Goal: Task Accomplishment & Management: Manage account settings

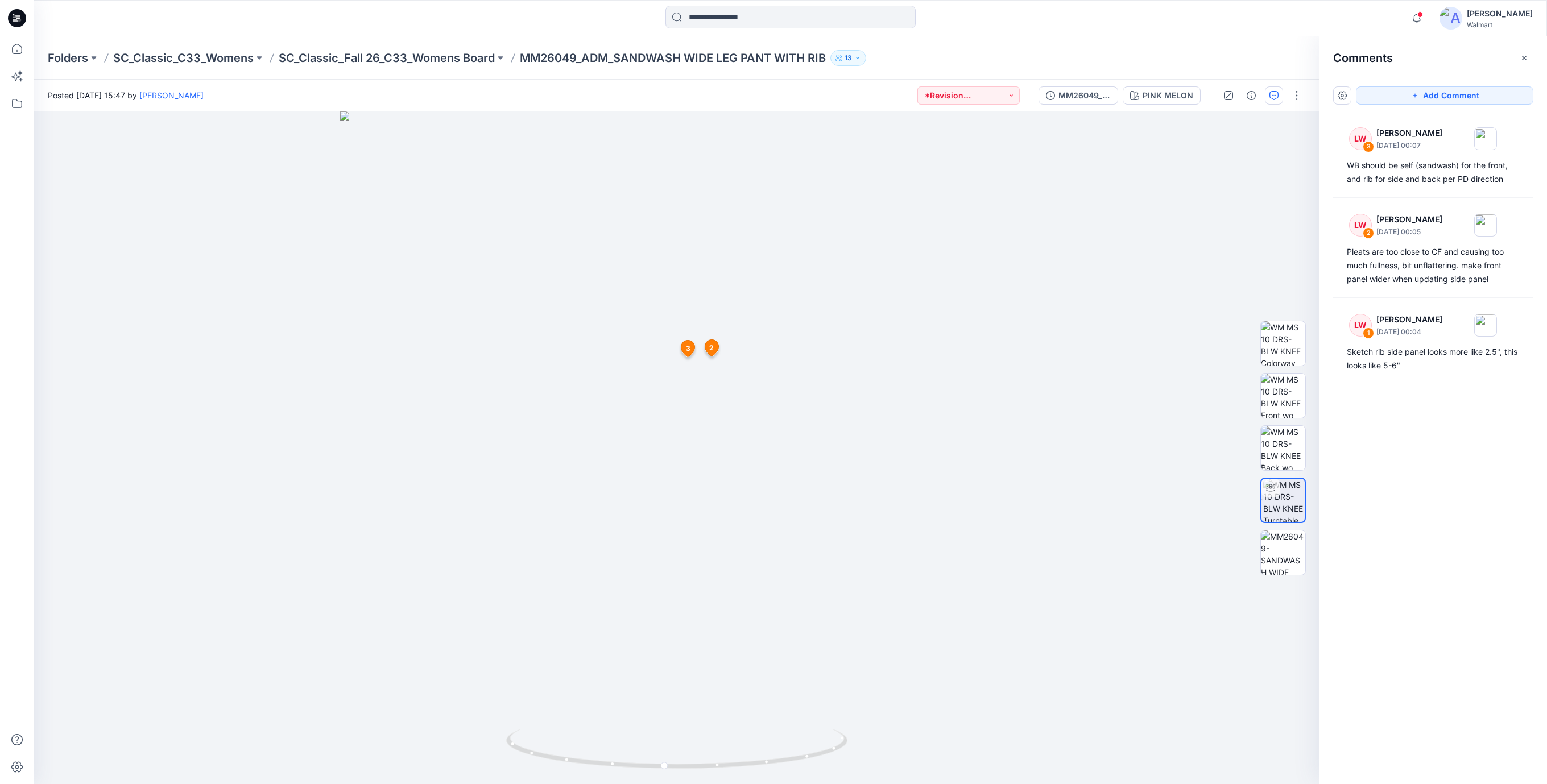
click at [19, 12] on icon at bounding box center [16, 18] width 18 height 18
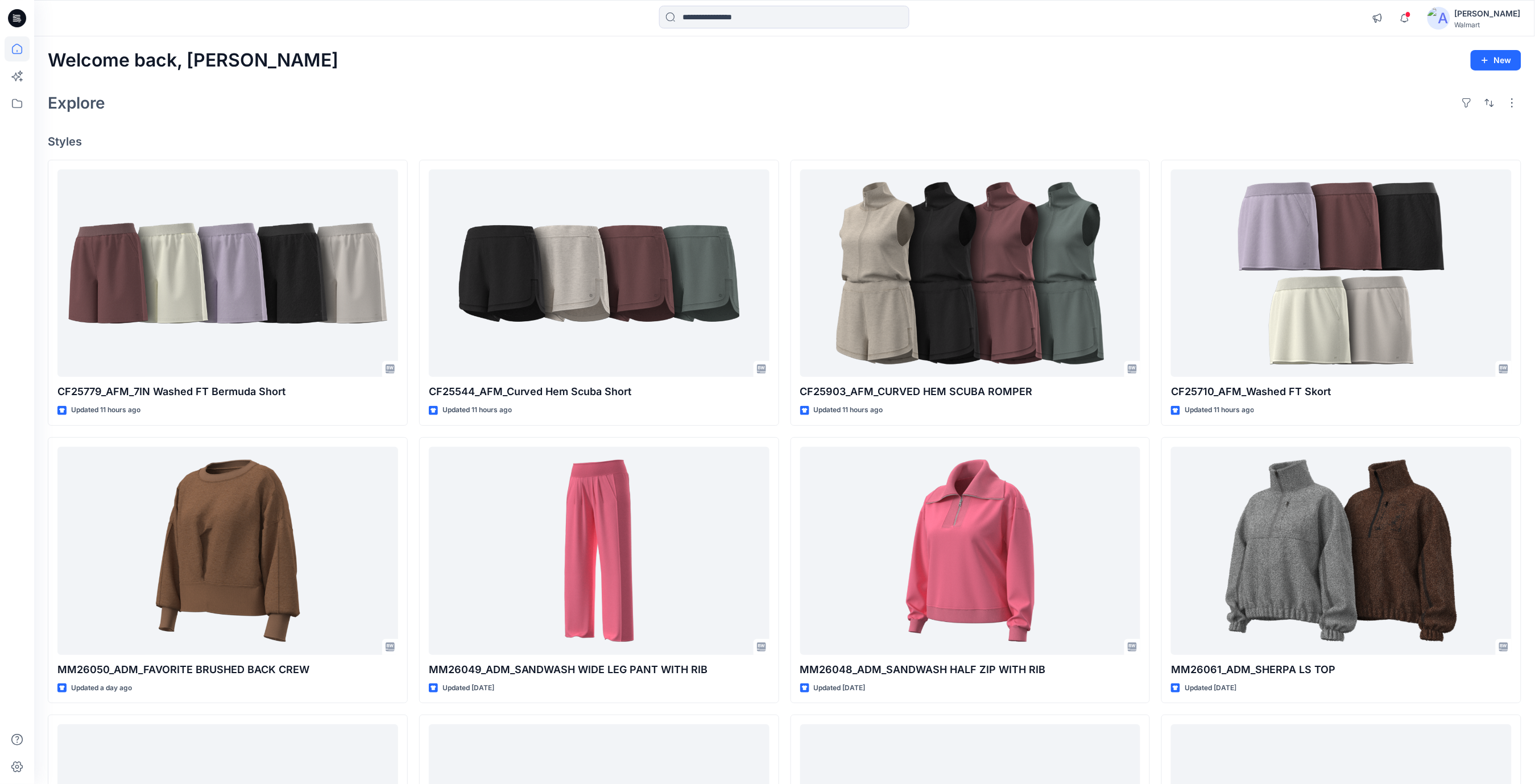
click at [539, 75] on div "Welcome back, Rajesh New Explore Styles CF25779_AFM_7IN Washed FT Bermuda Short…" at bounding box center [784, 536] width 1501 height 999
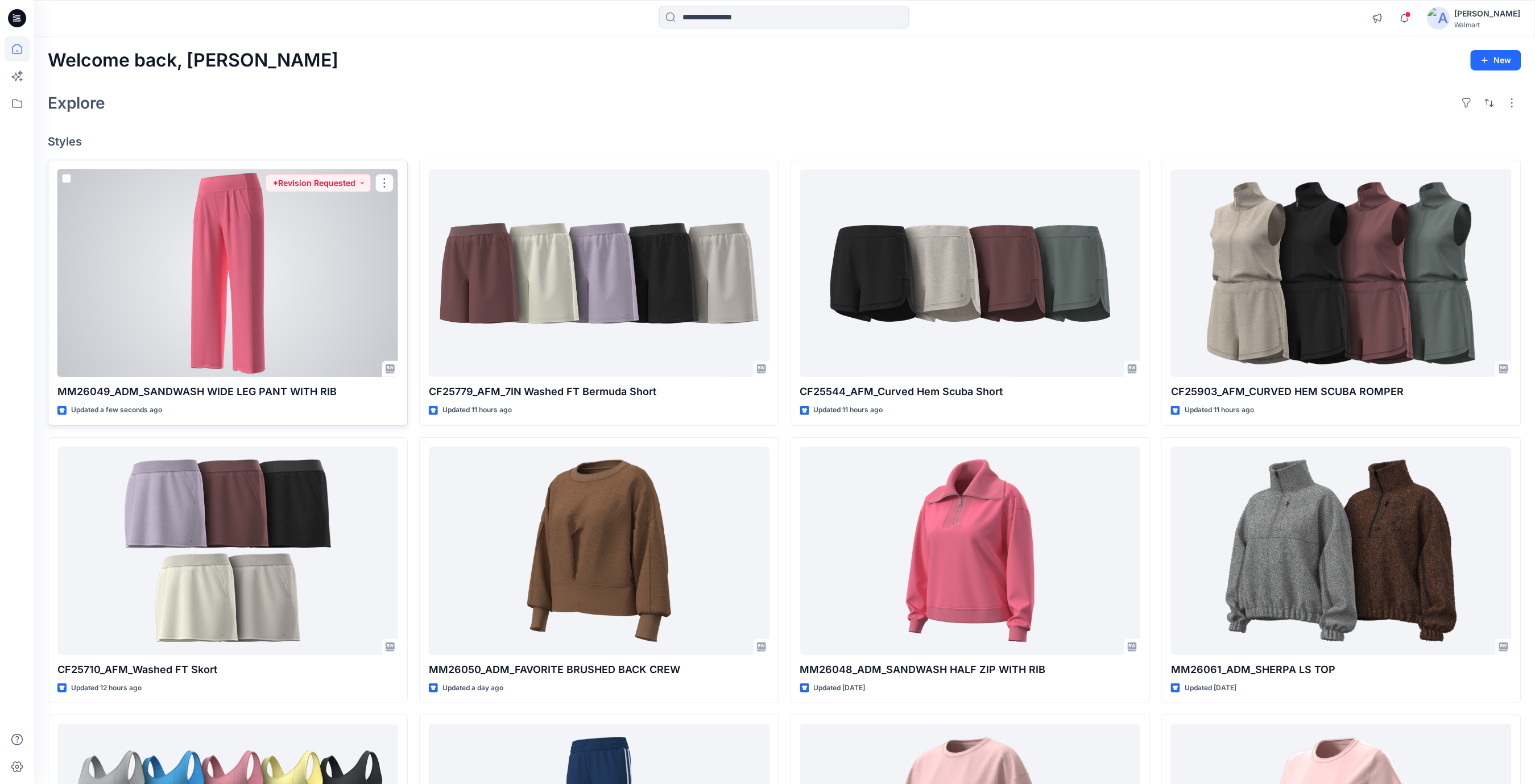
click at [310, 303] on div at bounding box center [228, 274] width 340 height 208
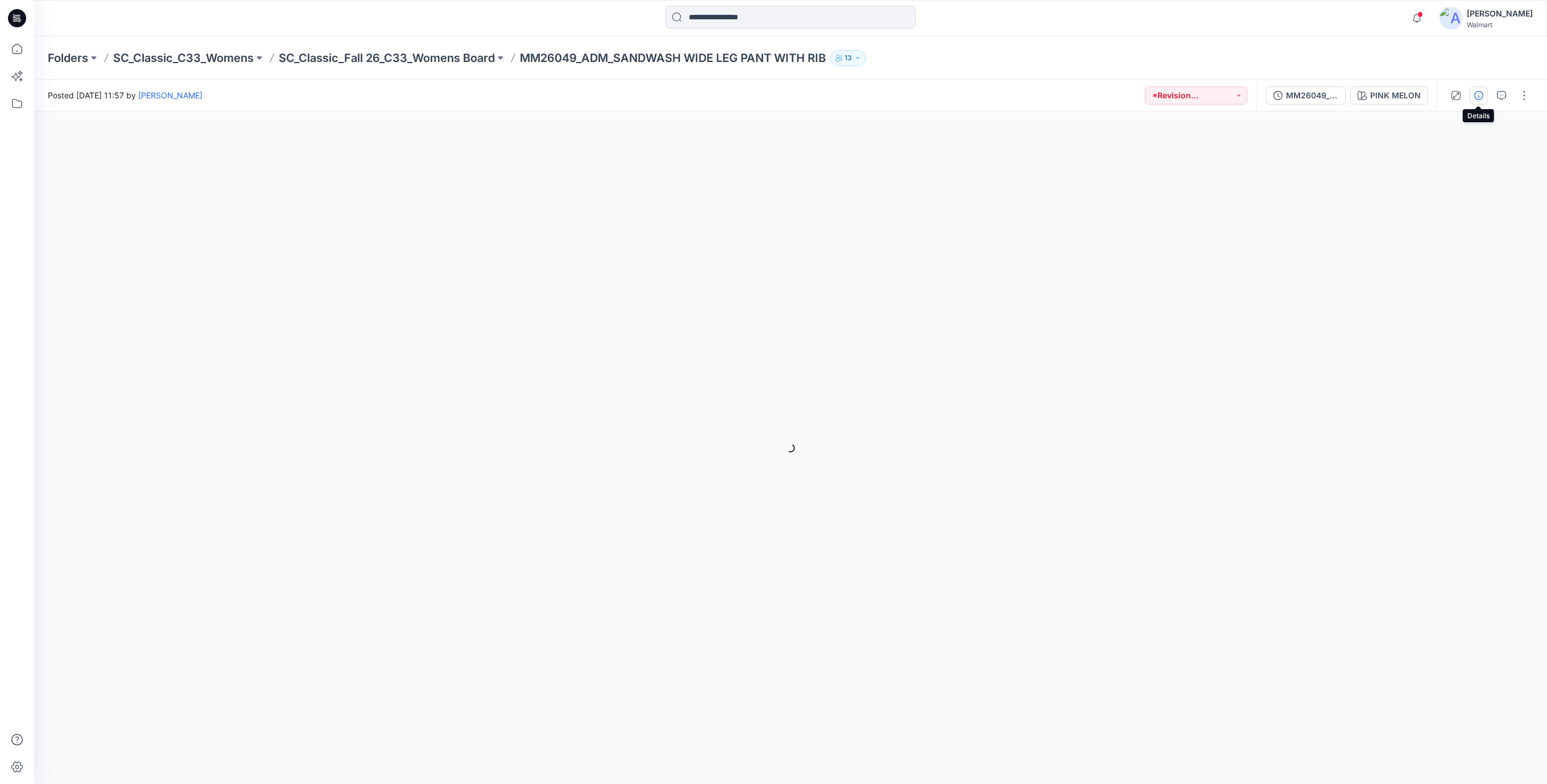
click at [1477, 97] on icon "button" at bounding box center [1479, 96] width 9 height 9
click at [14, 16] on icon at bounding box center [16, 18] width 18 height 18
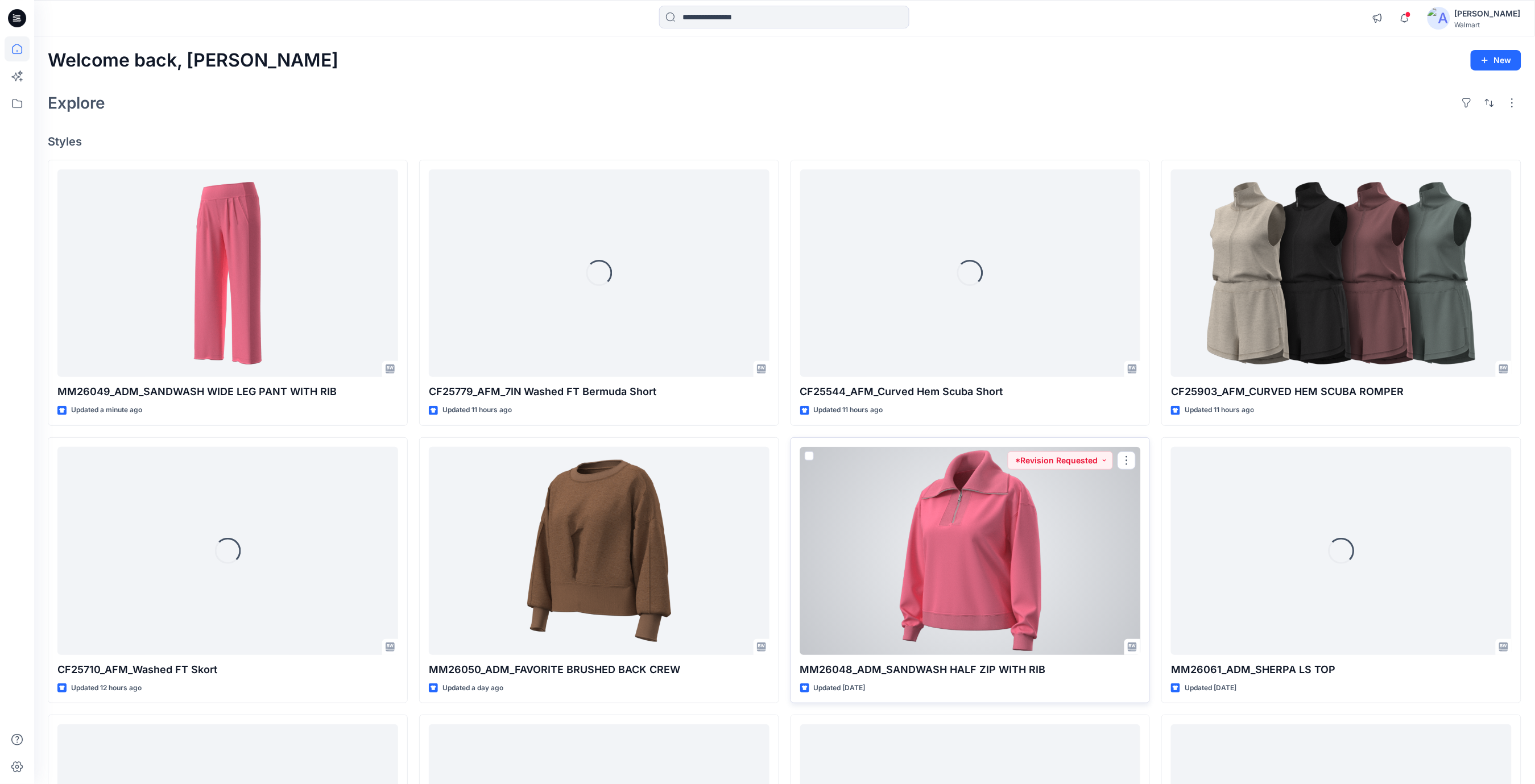
click at [962, 560] on div at bounding box center [970, 551] width 340 height 208
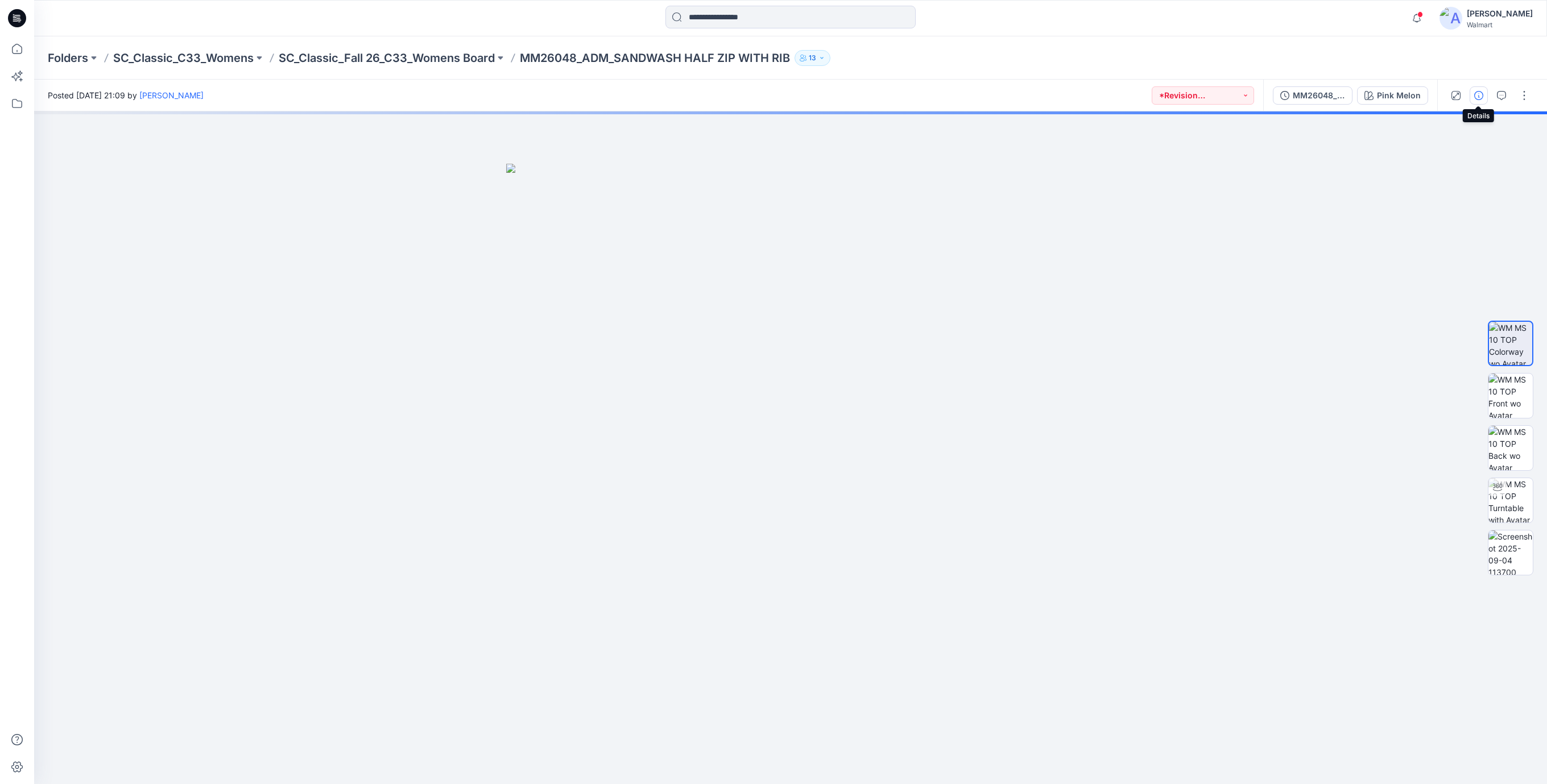
click at [1479, 101] on button "button" at bounding box center [1479, 95] width 18 height 18
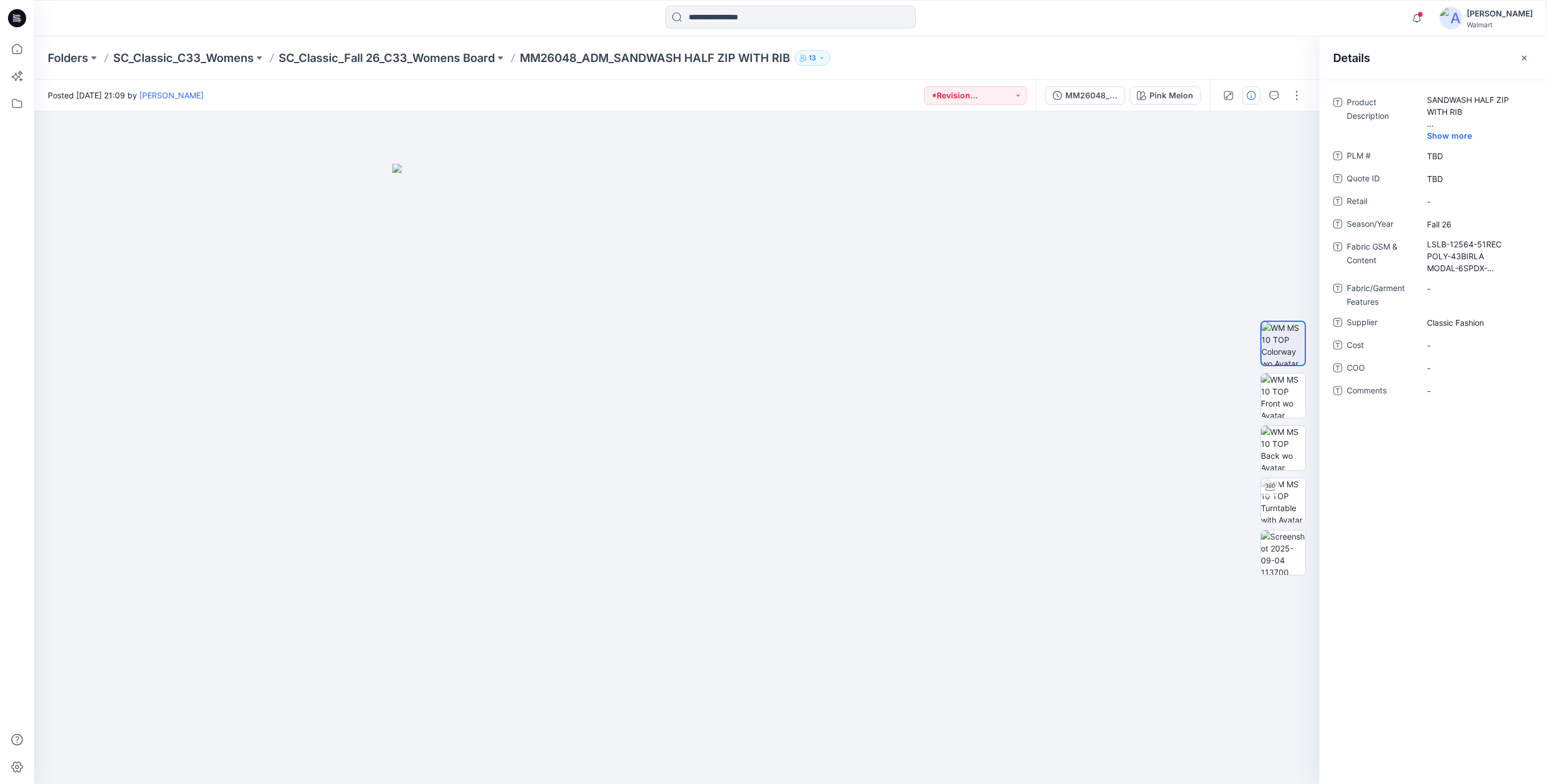
click at [16, 14] on icon at bounding box center [16, 18] width 18 height 18
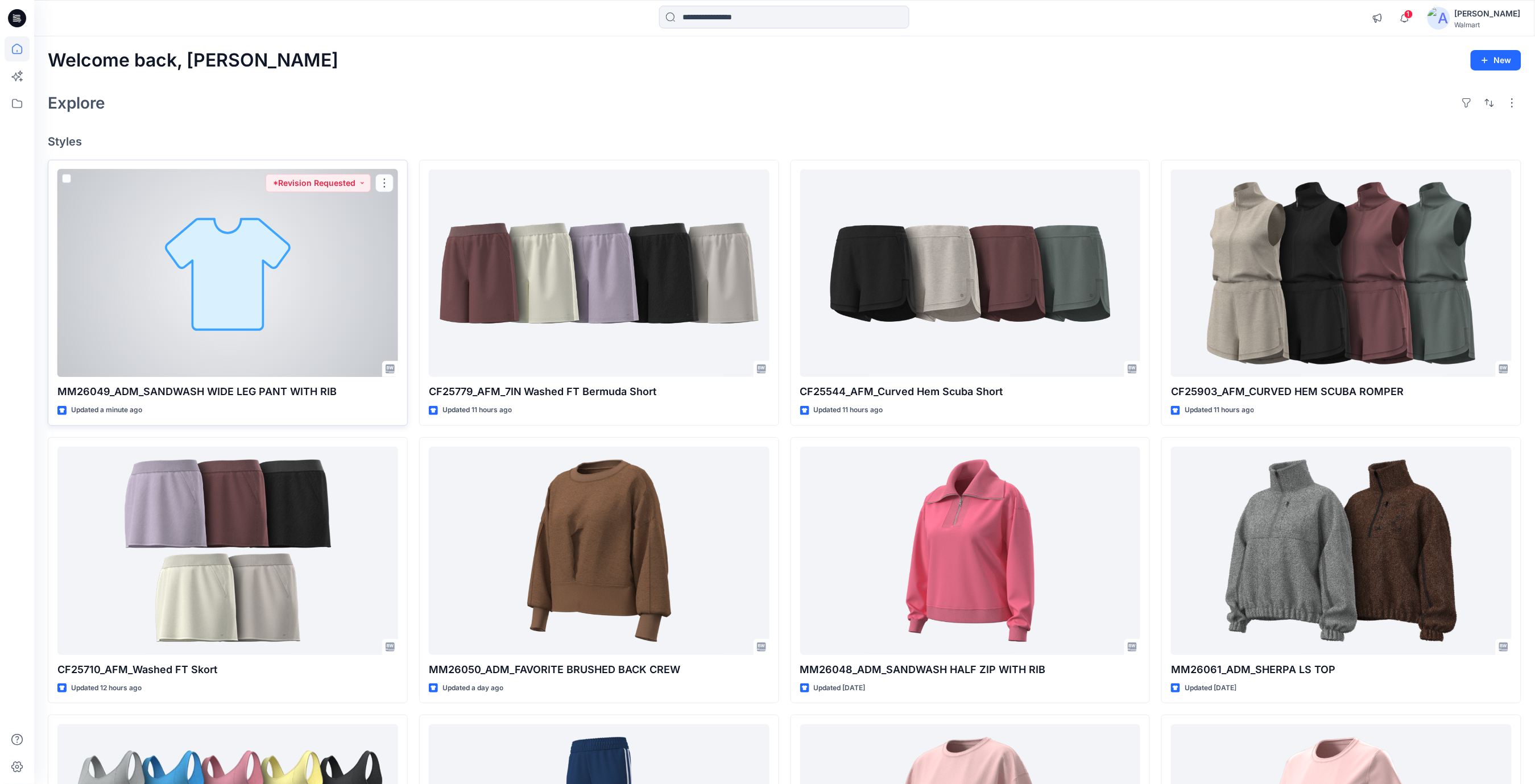
click at [295, 270] on div at bounding box center [228, 274] width 340 height 208
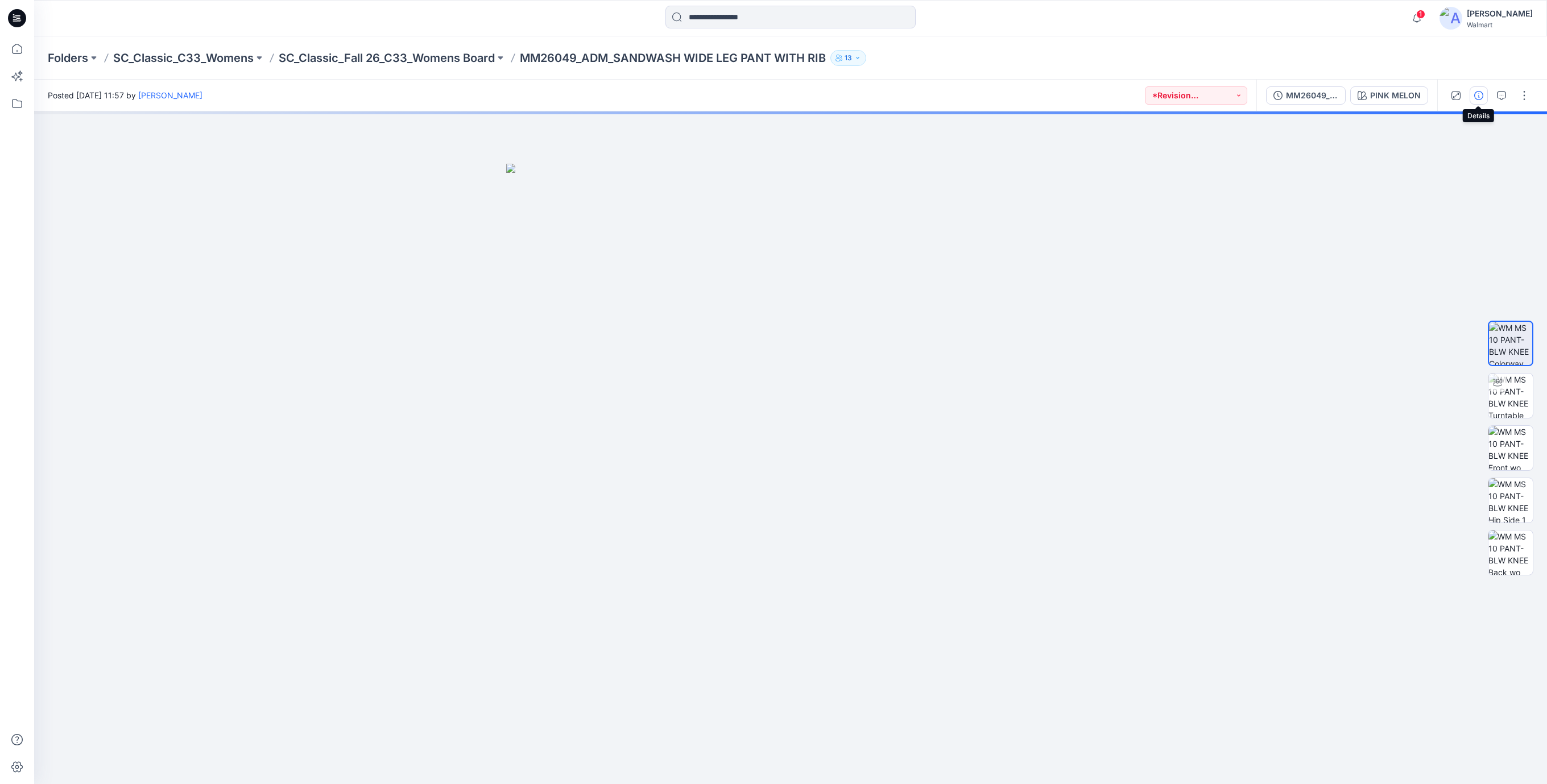
click at [1480, 94] on icon "button" at bounding box center [1479, 96] width 9 height 9
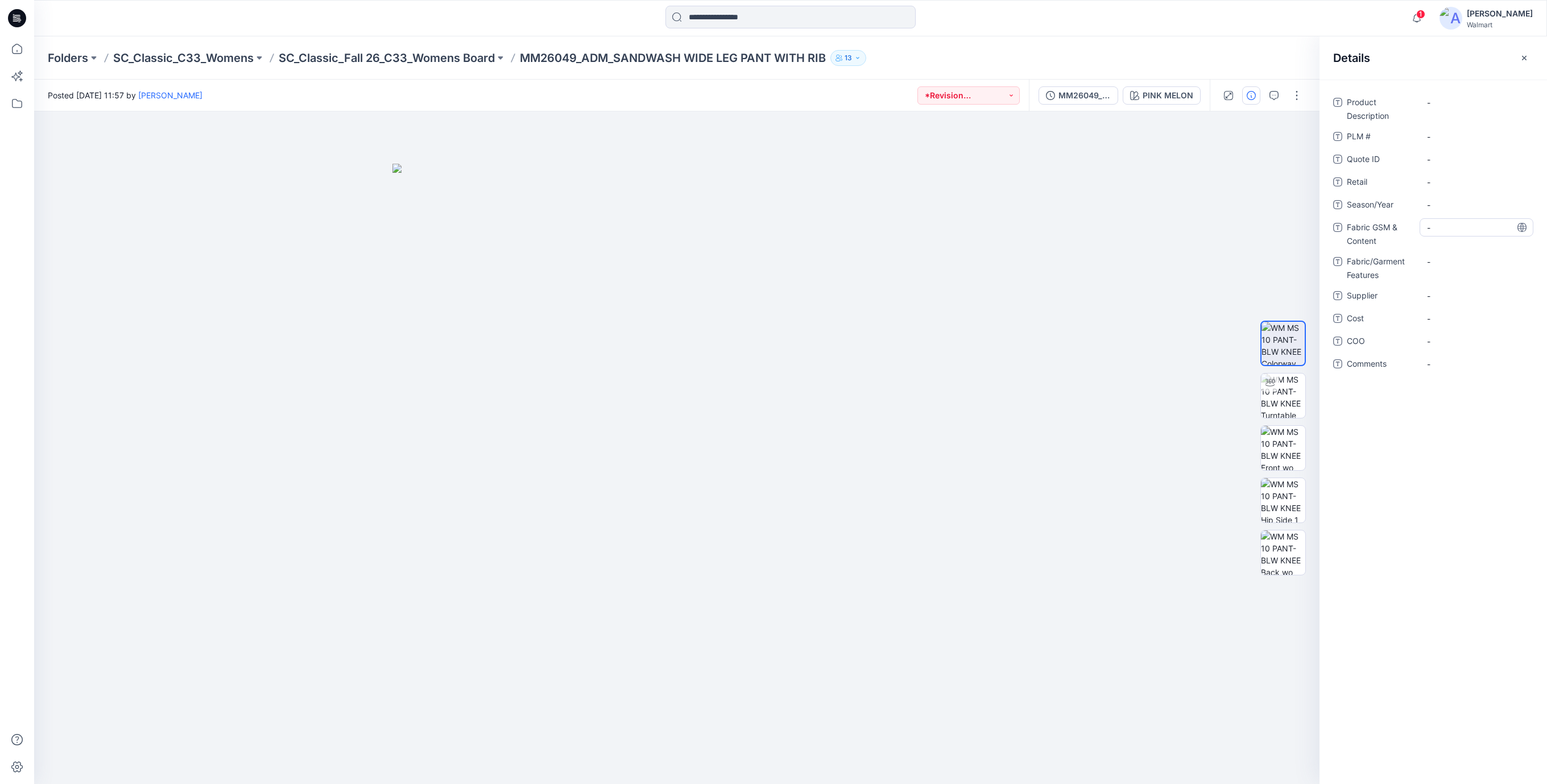
click at [1434, 228] on Content "-" at bounding box center [1476, 227] width 99 height 12
type textarea "**********"
click at [1449, 258] on div "Product Description - PLM # - Quote ID - Retail - Season/Year - Fabric GSM & Co…" at bounding box center [1434, 243] width 201 height 301
click at [1451, 266] on Features "-" at bounding box center [1476, 269] width 99 height 12
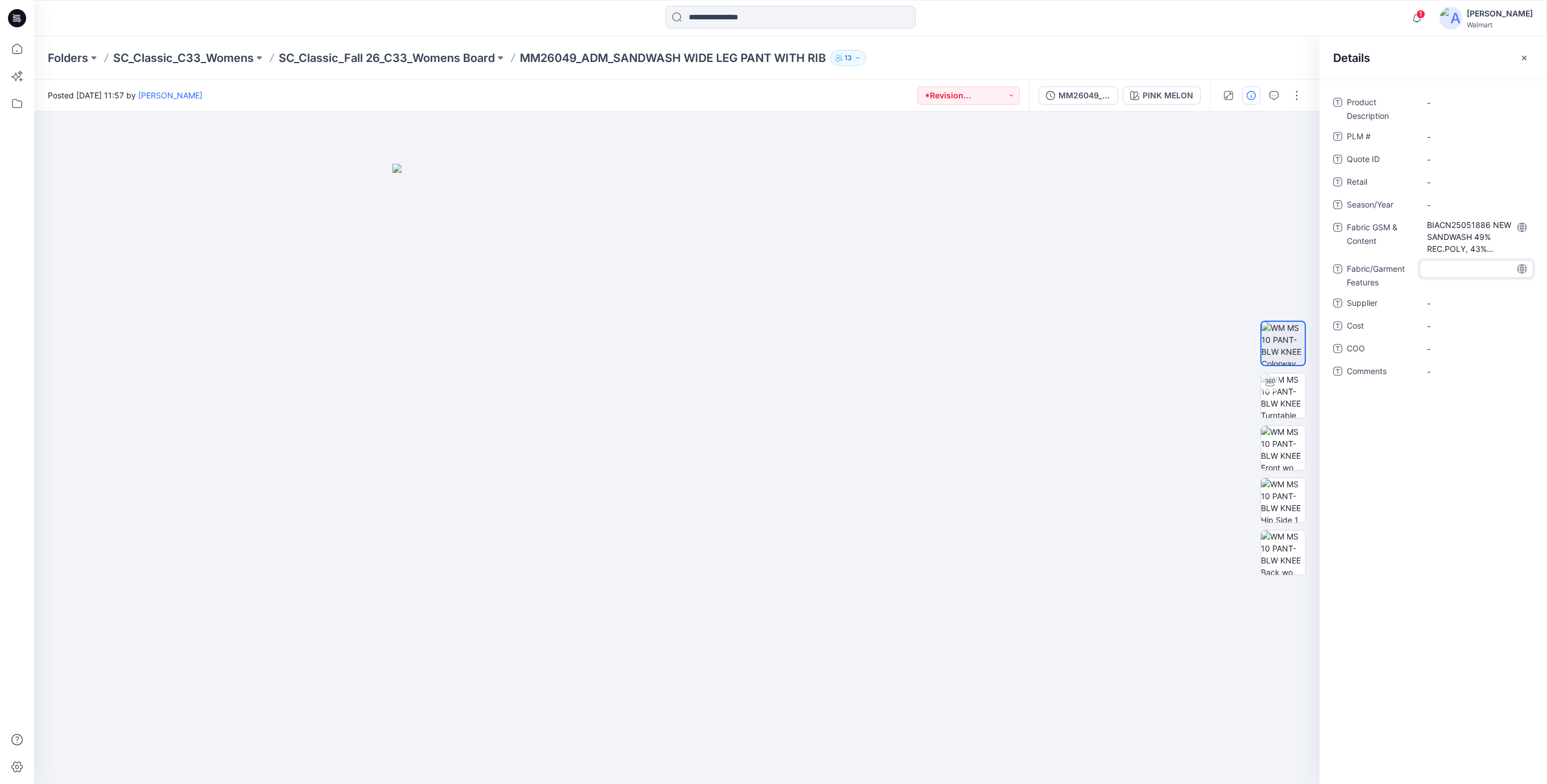
type textarea "**********"
click at [1453, 306] on span "-" at bounding box center [1476, 310] width 99 height 12
drag, startPoint x: 522, startPoint y: 56, endPoint x: 878, endPoint y: 66, distance: 356.1
click at [878, 66] on div "Folders SC_Classic_C33_Womens SC_Classic_Fall 26_C33_Womens Board MM26049_ADM_S…" at bounding box center [791, 58] width 1513 height 44
copy div "MM26049_ADM_SANDWASH WIDE LEG PANT WITH RIB 13"
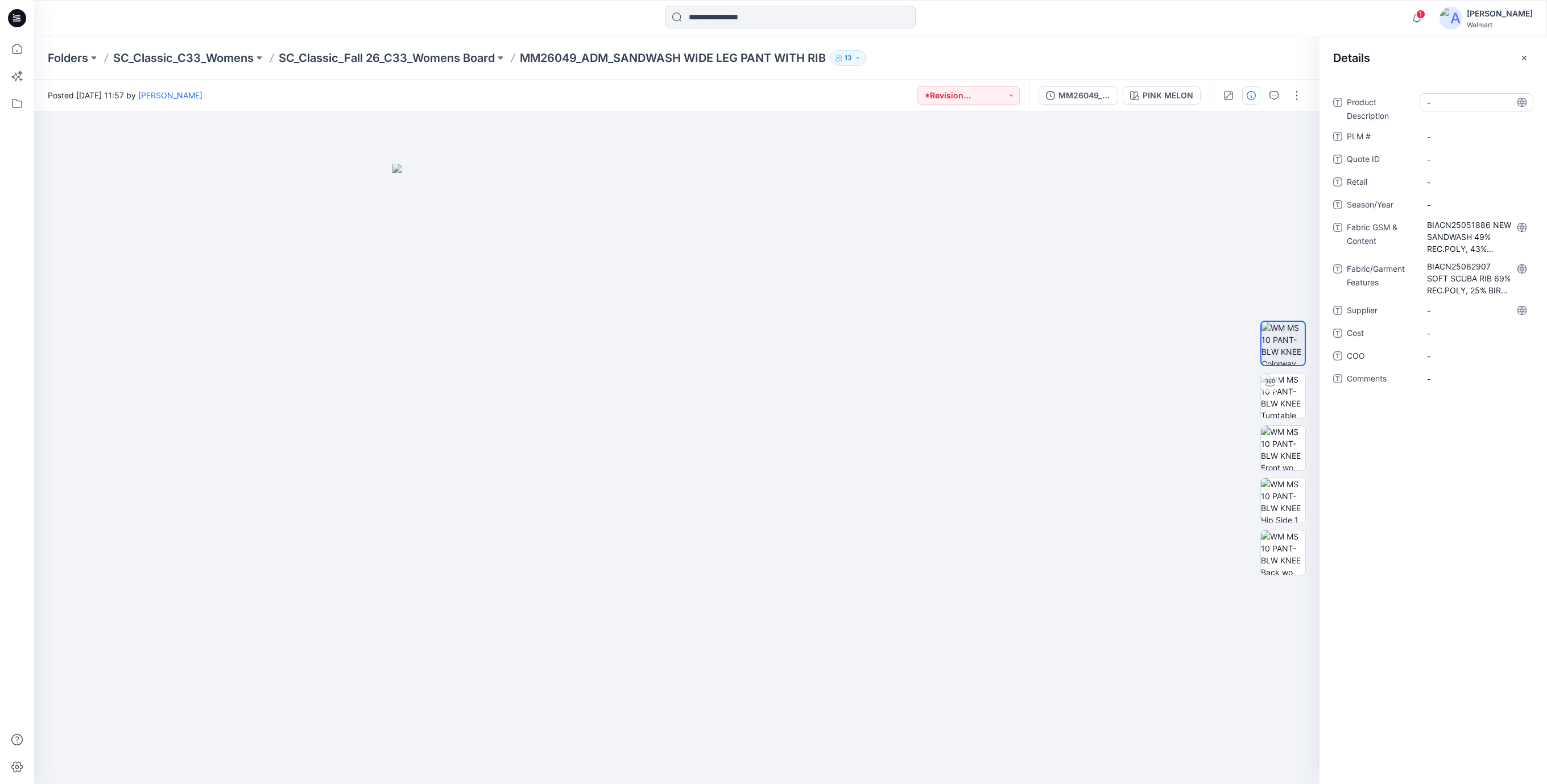
click at [1453, 93] on div "-" at bounding box center [1476, 102] width 113 height 18
type textarea "**********"
click at [1437, 141] on div "**********" at bounding box center [1434, 247] width 201 height 308
click at [1435, 157] on \ "-" at bounding box center [1476, 155] width 99 height 12
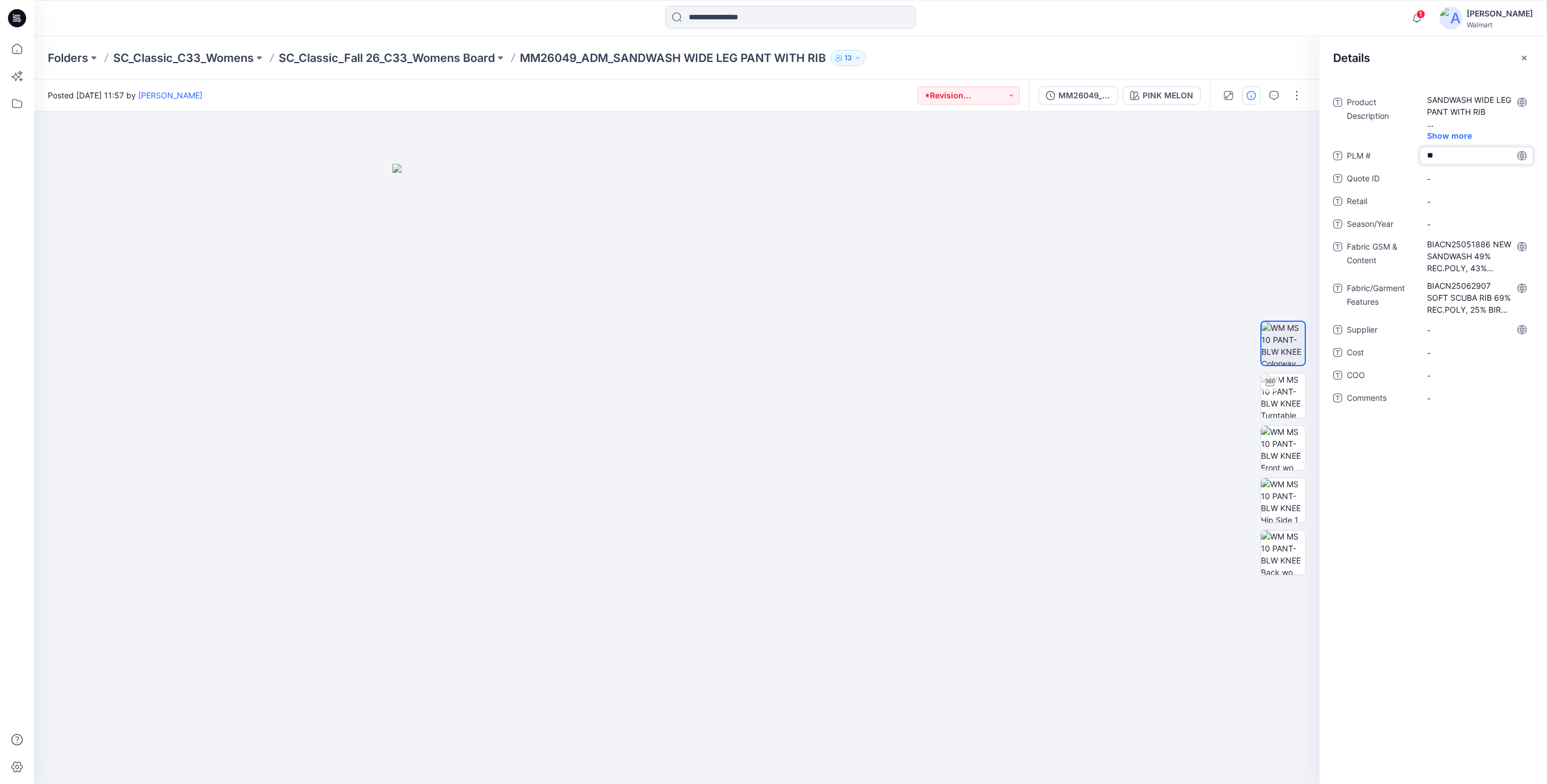
type textarea "*"
type textarea "***"
click at [1439, 177] on ID "-" at bounding box center [1476, 178] width 99 height 12
type textarea "***"
click at [1440, 201] on span "-" at bounding box center [1476, 201] width 99 height 12
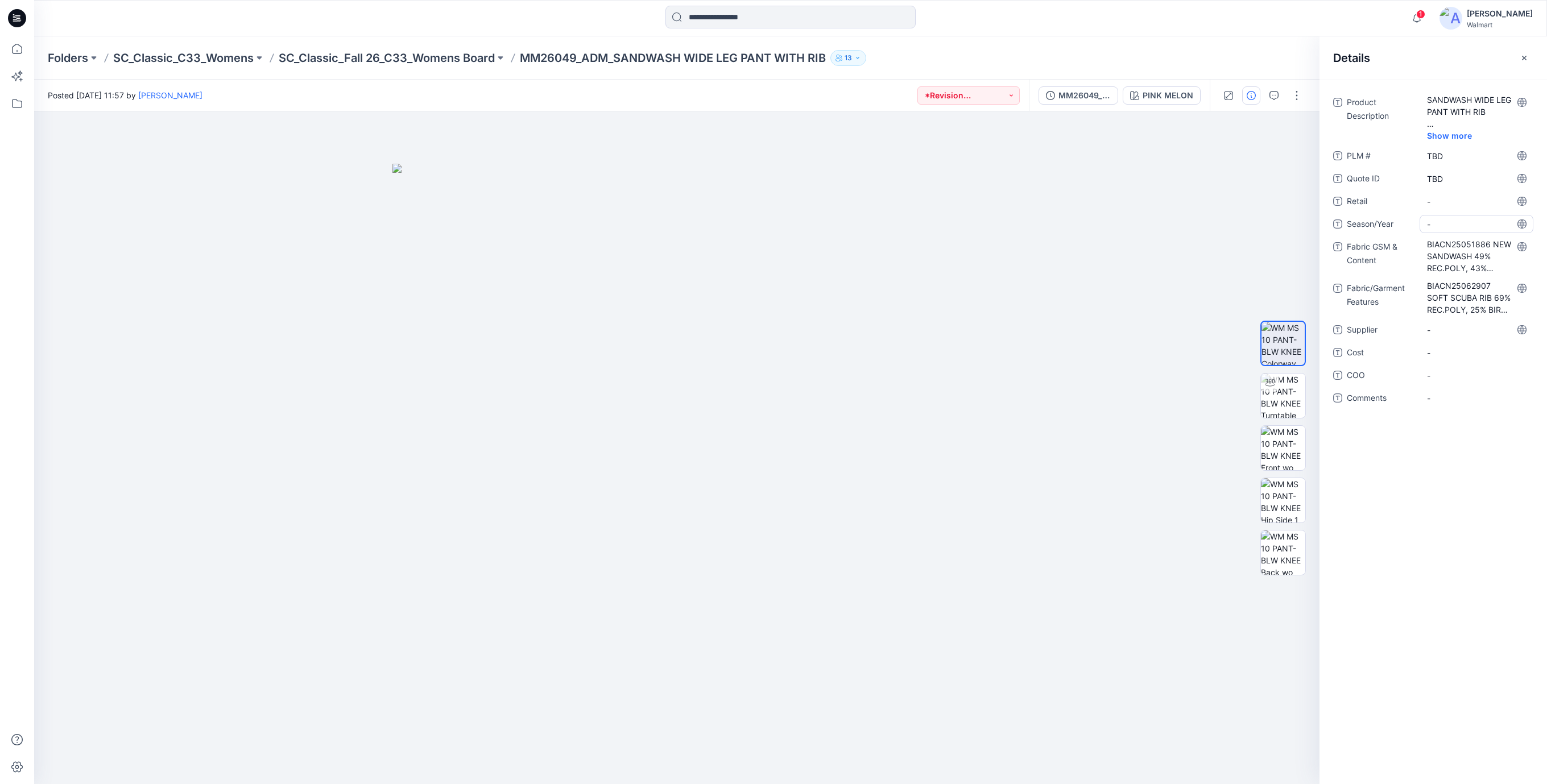
click at [1444, 229] on span "-" at bounding box center [1476, 224] width 99 height 12
type textarea "*******"
click at [1449, 336] on div "-" at bounding box center [1476, 329] width 113 height 18
type textarea "*******"
click at [505, 462] on img at bounding box center [677, 474] width 569 height 621
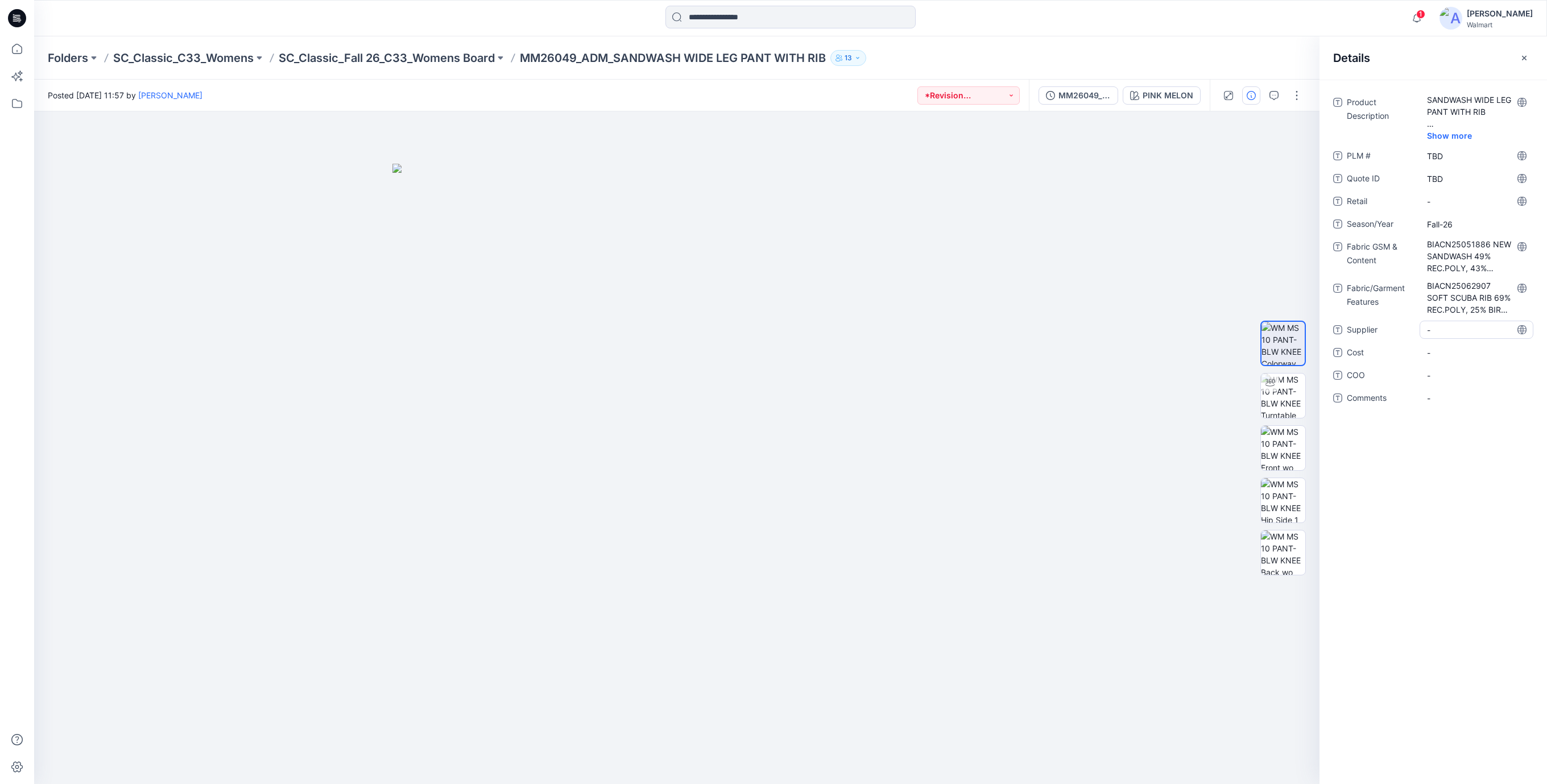
click at [1439, 330] on span "-" at bounding box center [1476, 329] width 99 height 12
type textarea "**********"
click at [1456, 356] on span "-" at bounding box center [1476, 352] width 99 height 12
click at [1451, 327] on span "Classic Fashion" at bounding box center [1476, 329] width 99 height 12
click at [1494, 332] on textarea "**********" at bounding box center [1476, 329] width 113 height 18
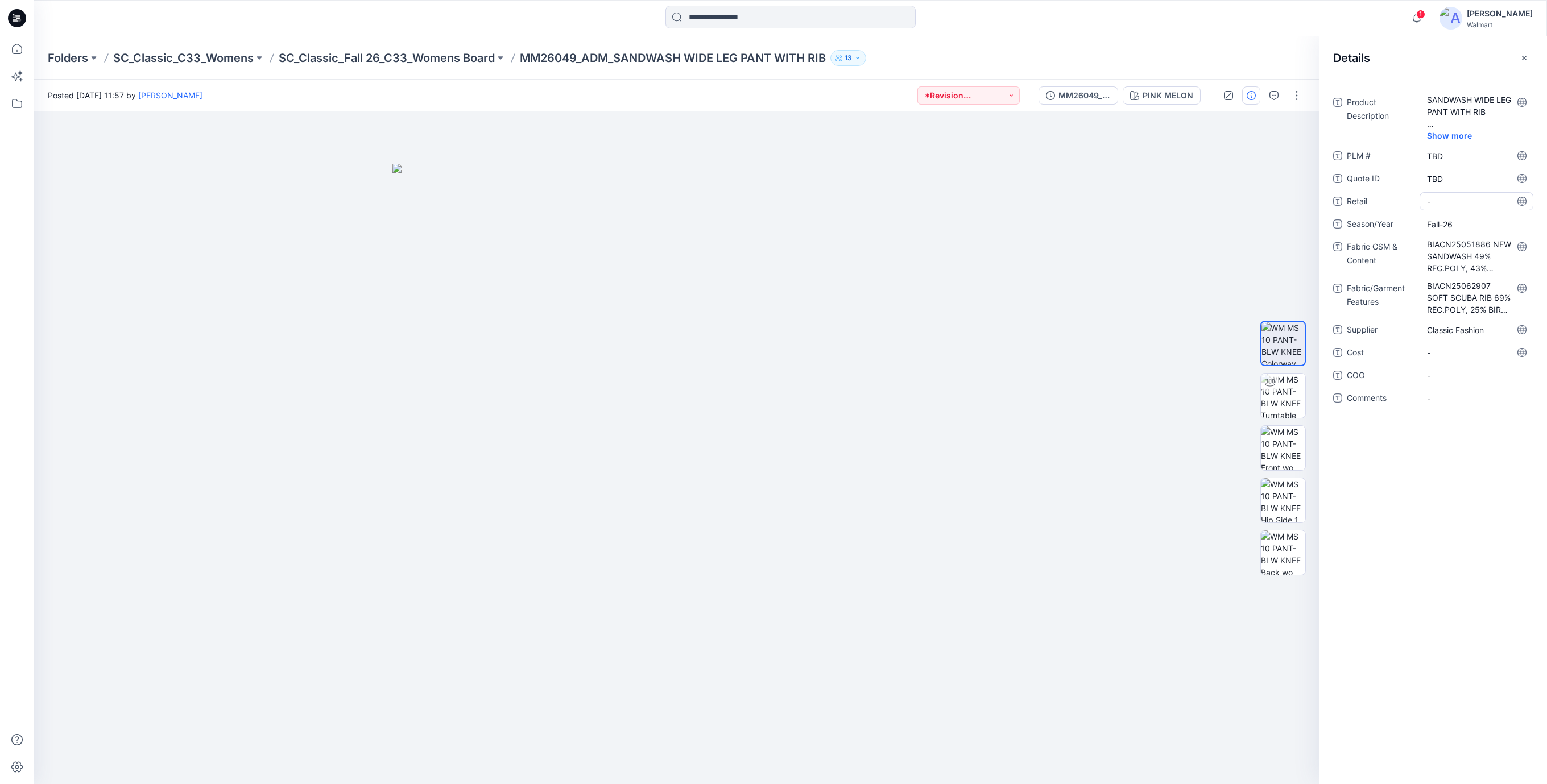
click at [1449, 204] on span "-" at bounding box center [1476, 201] width 99 height 12
click at [1454, 179] on ID "TBD" at bounding box center [1476, 178] width 99 height 12
click at [1460, 158] on \ "TBD" at bounding box center [1476, 155] width 99 height 12
click at [1443, 356] on span "-" at bounding box center [1476, 352] width 99 height 12
click at [1454, 202] on span "-" at bounding box center [1476, 201] width 99 height 12
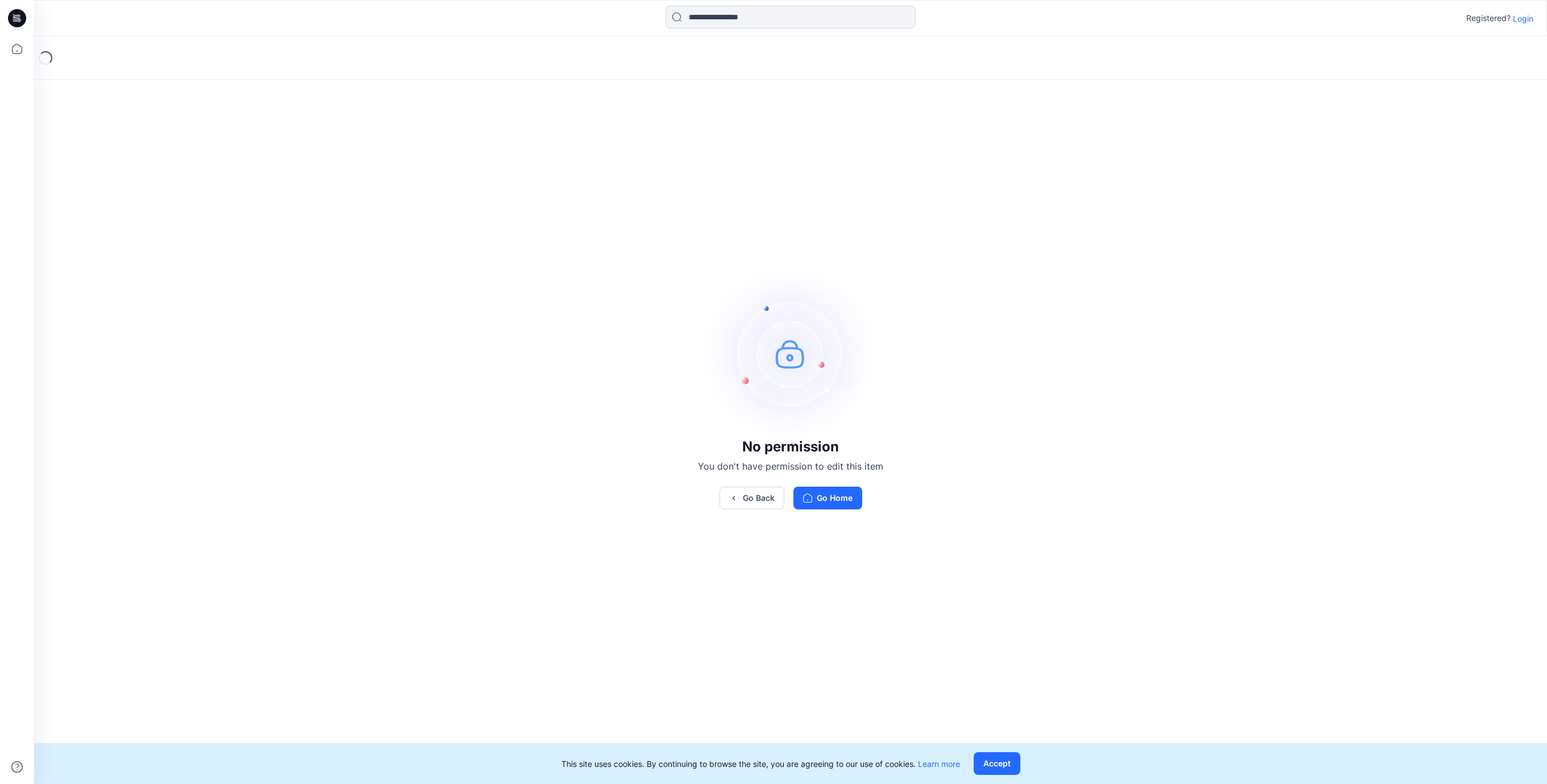
click at [21, 16] on icon at bounding box center [16, 18] width 18 height 18
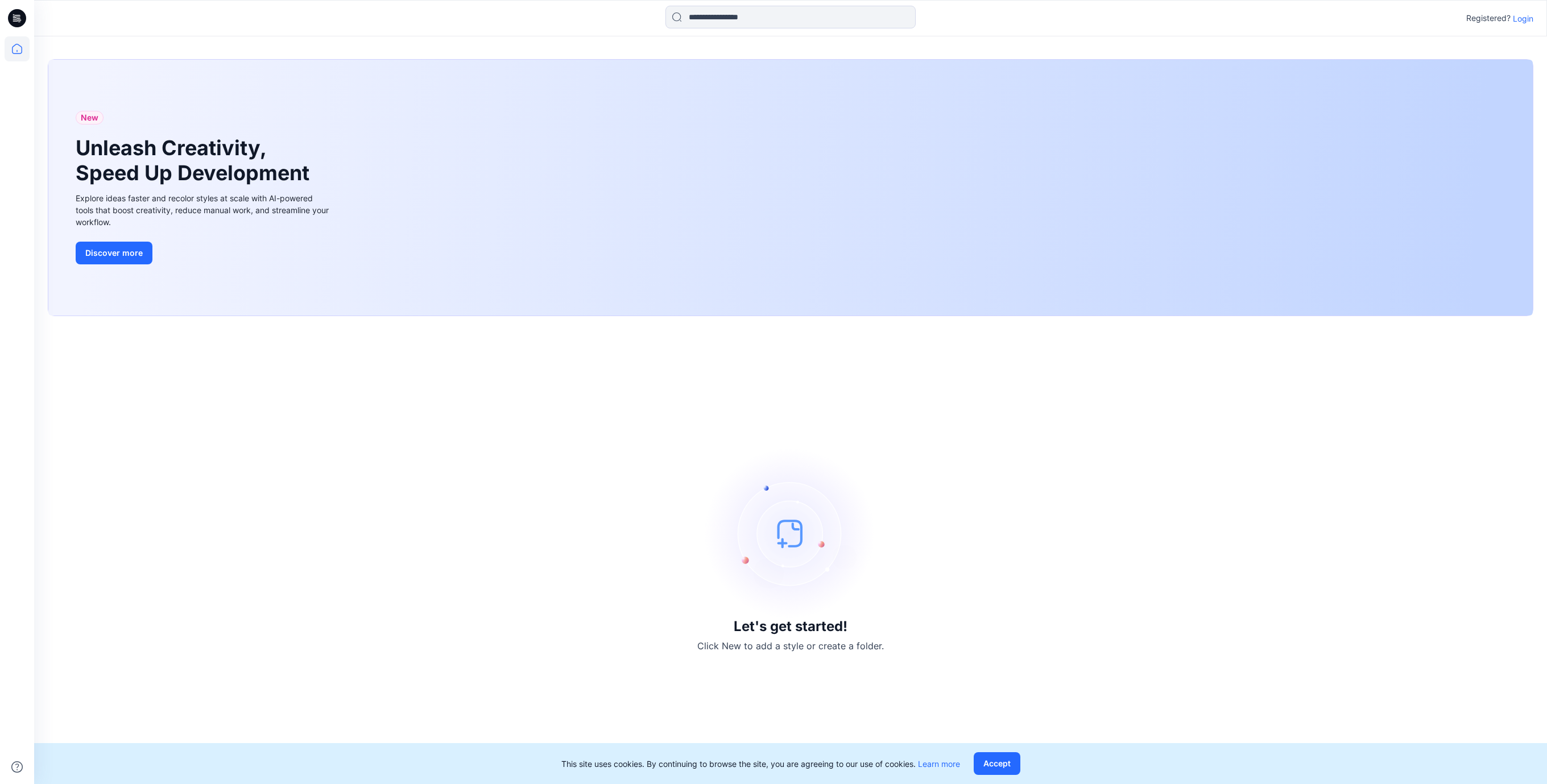
click at [1531, 23] on p "Login" at bounding box center [1523, 18] width 20 height 12
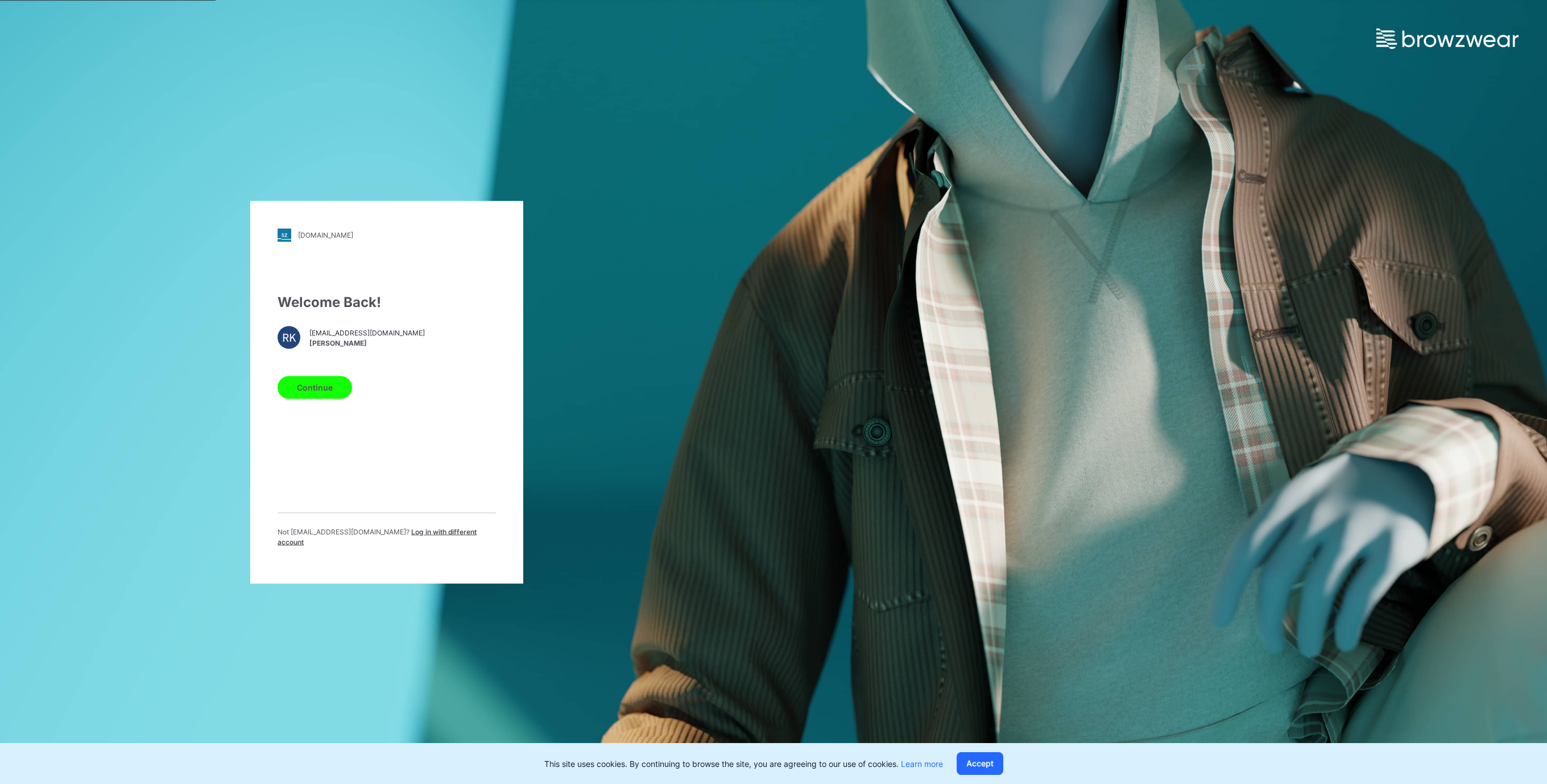
click at [302, 392] on button "Continue" at bounding box center [315, 387] width 75 height 23
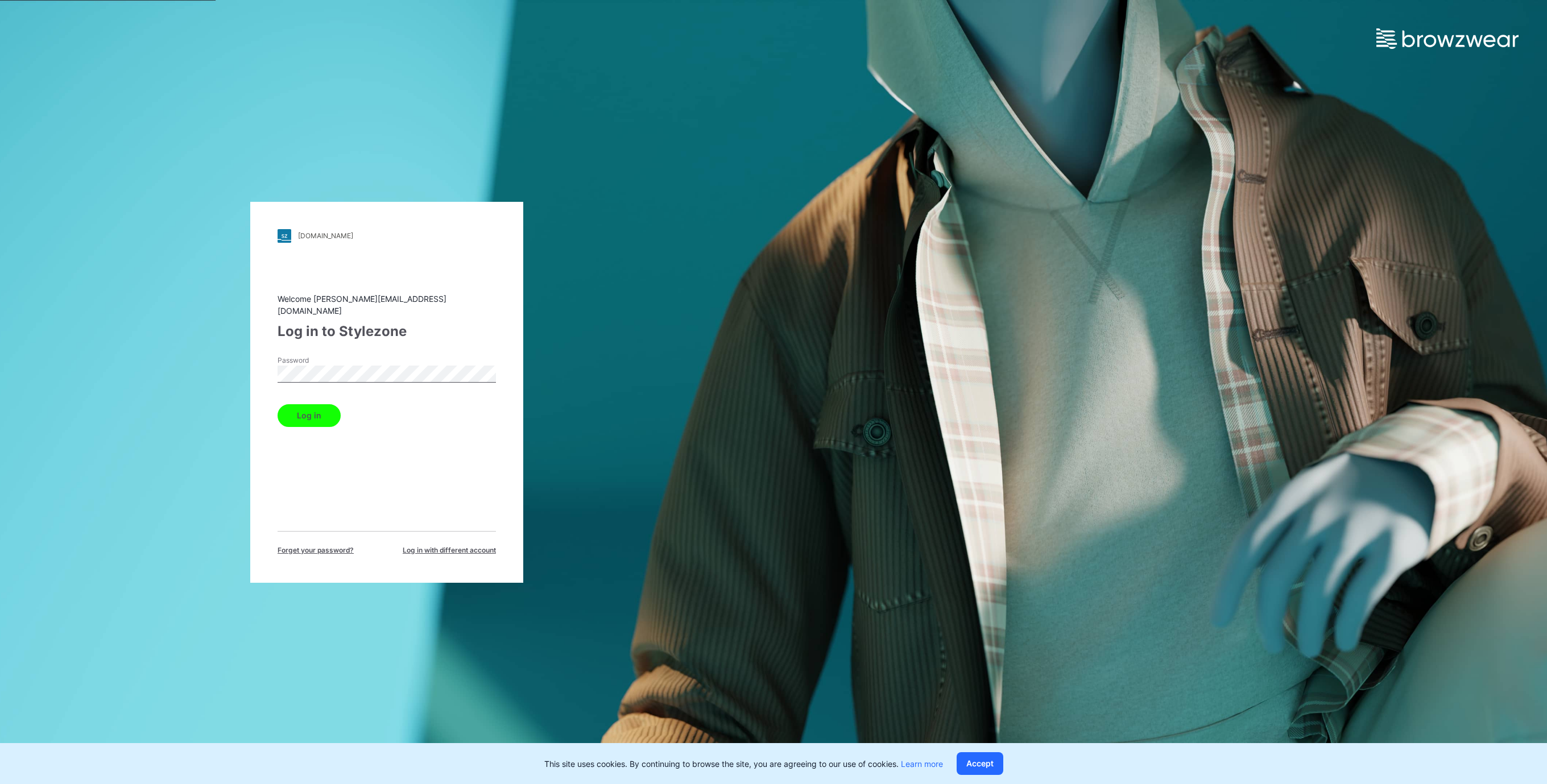
click at [320, 410] on button "Log in" at bounding box center [309, 415] width 63 height 23
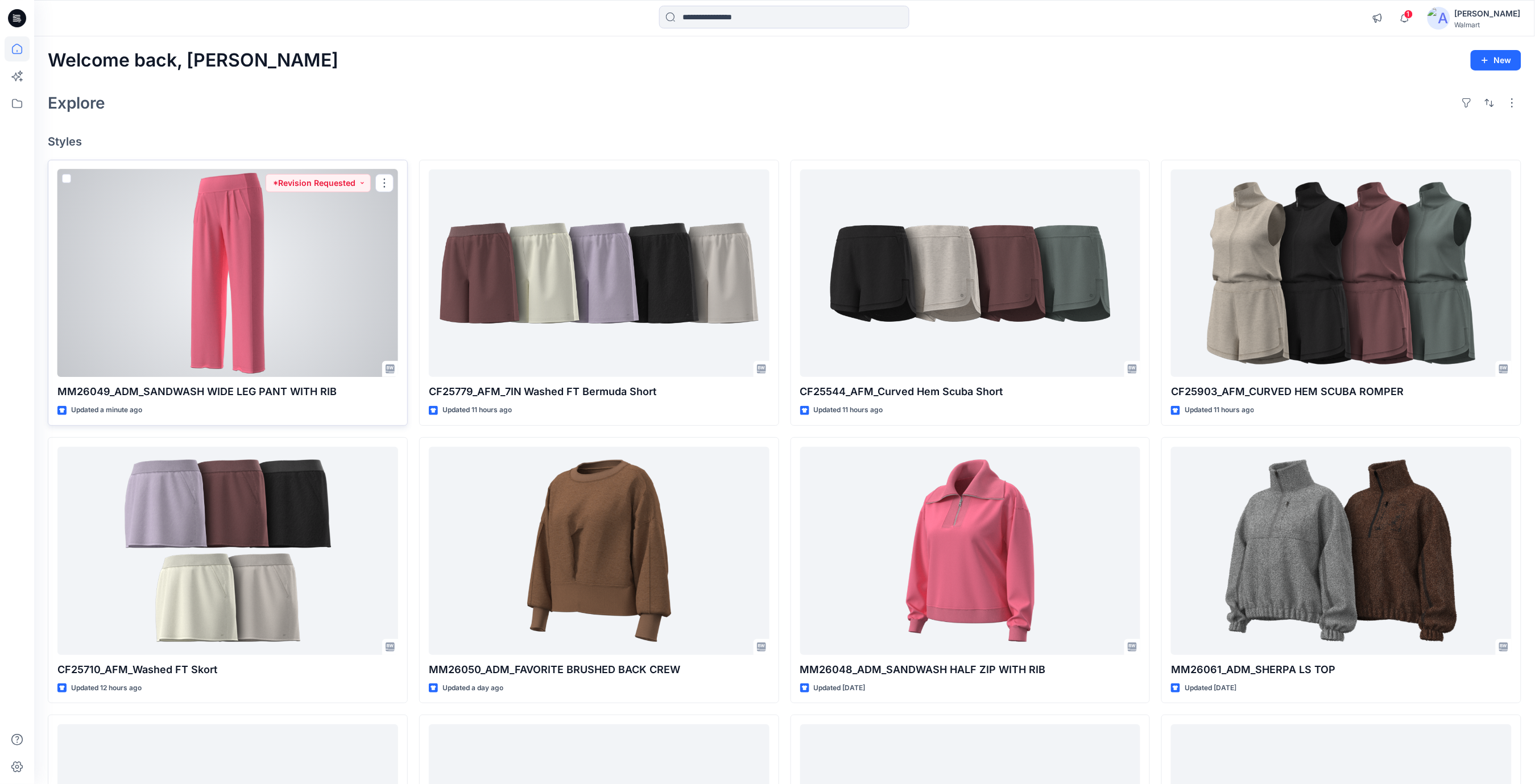
click at [304, 384] on p "MM26049_ADM_SANDWASH WIDE LEG PANT WITH RIB" at bounding box center [228, 392] width 340 height 16
click at [321, 336] on div at bounding box center [228, 274] width 340 height 208
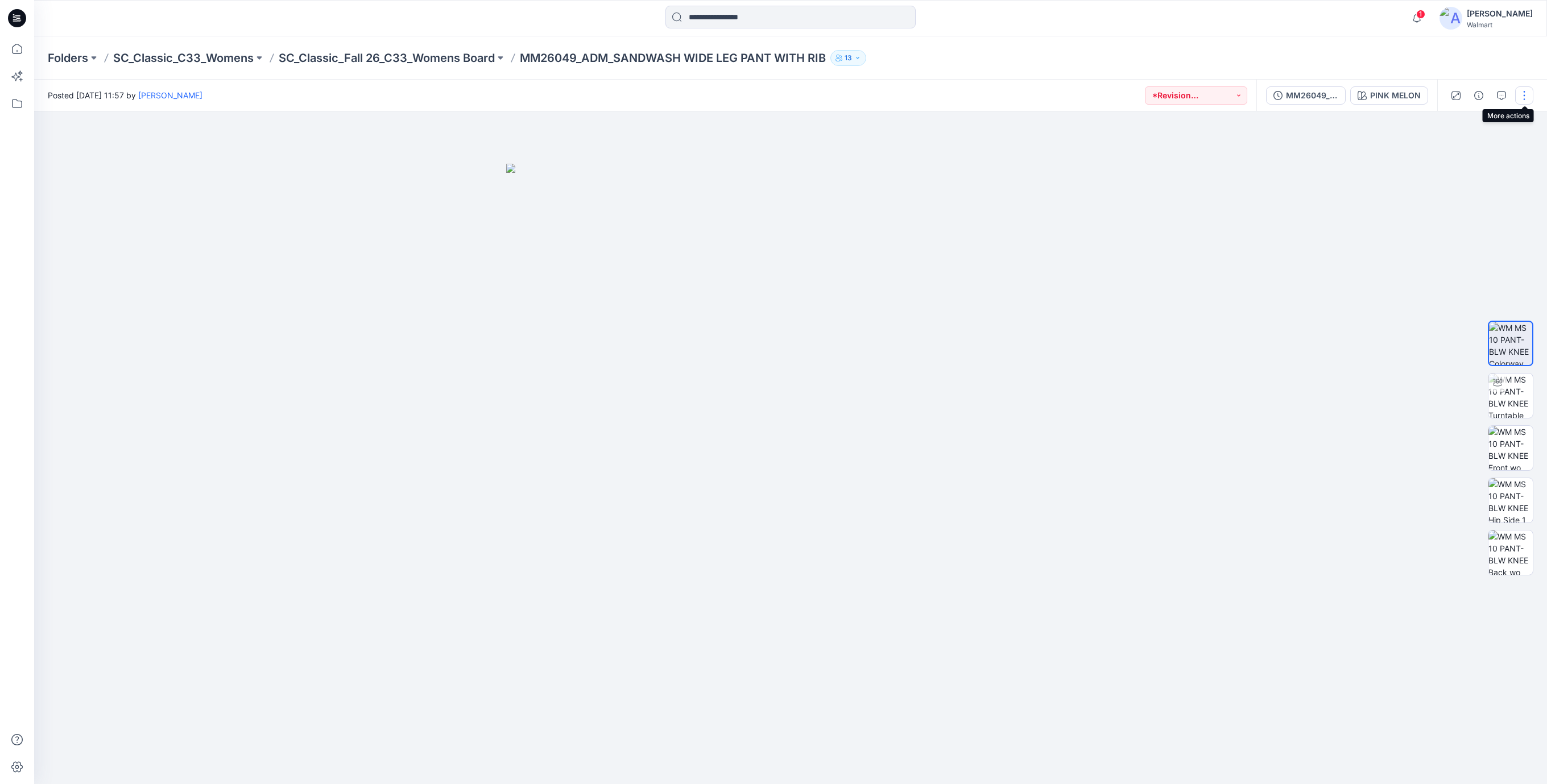
click at [1526, 98] on button "button" at bounding box center [1524, 95] width 18 height 18
click at [1449, 155] on p "Edit" at bounding box center [1451, 153] width 14 height 12
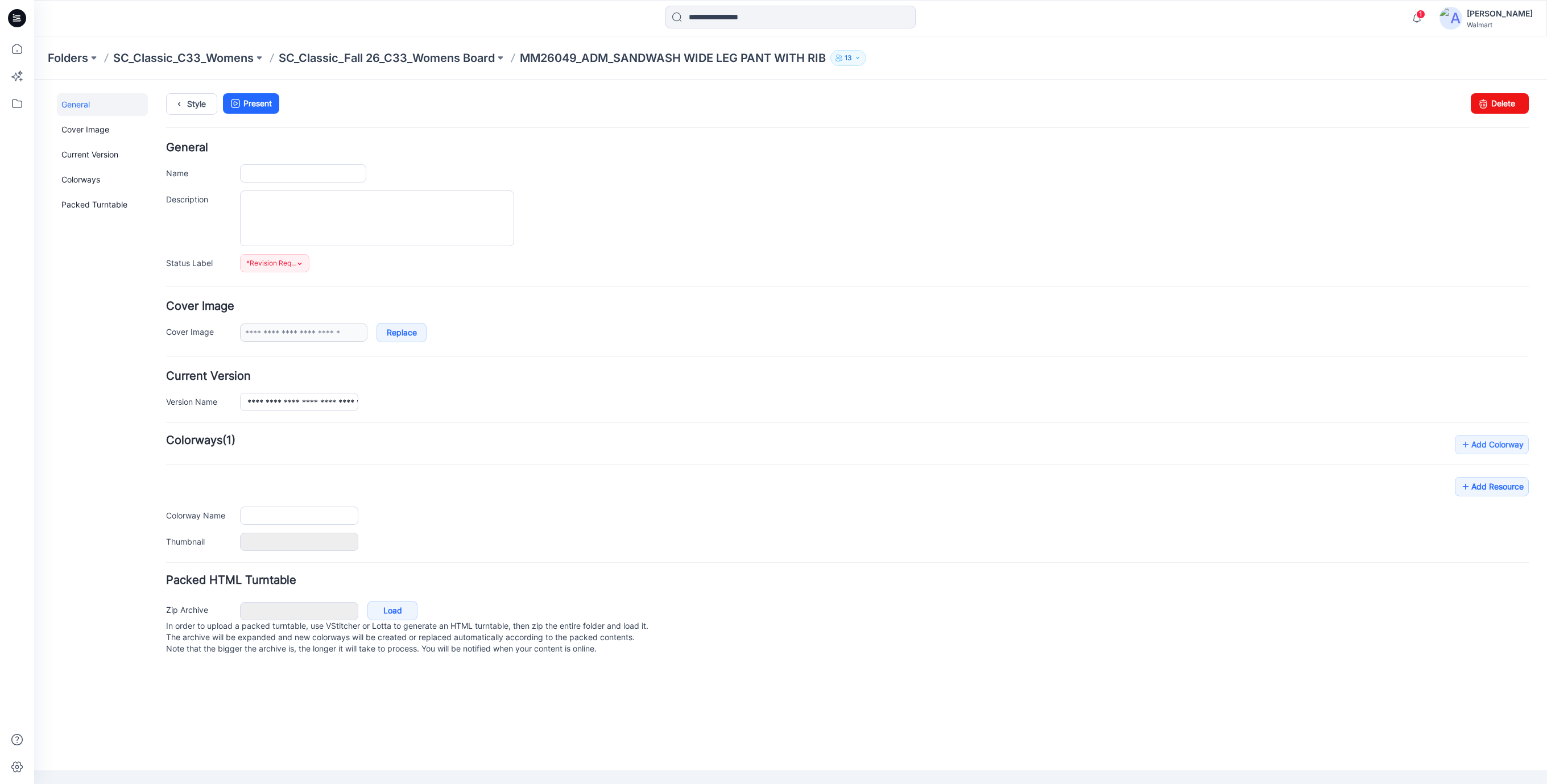
type input "**********"
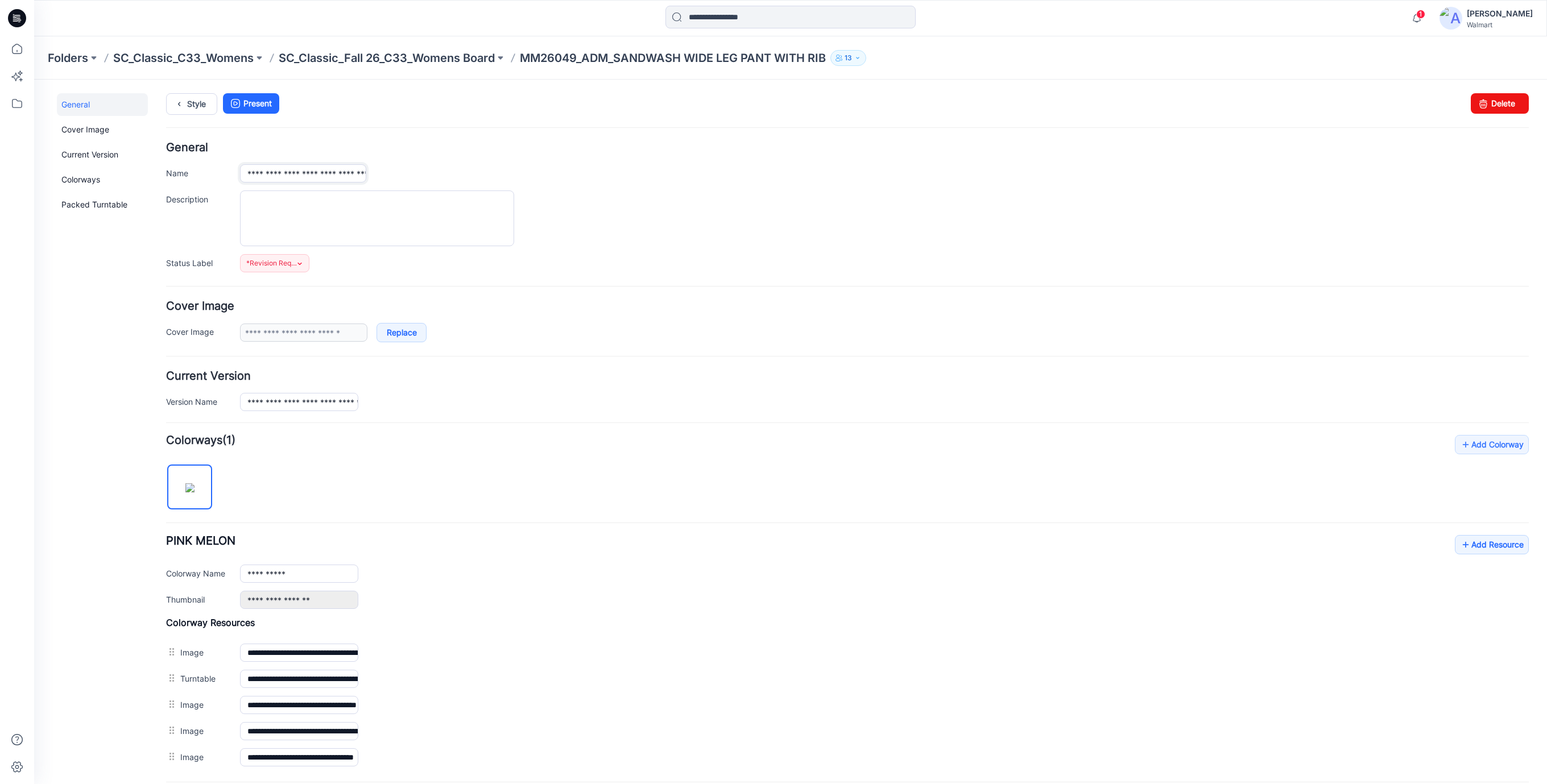
click at [330, 179] on input "**********" at bounding box center [303, 172] width 126 height 18
type input "**********"
click at [637, 152] on h4 "General" at bounding box center [847, 148] width 1363 height 11
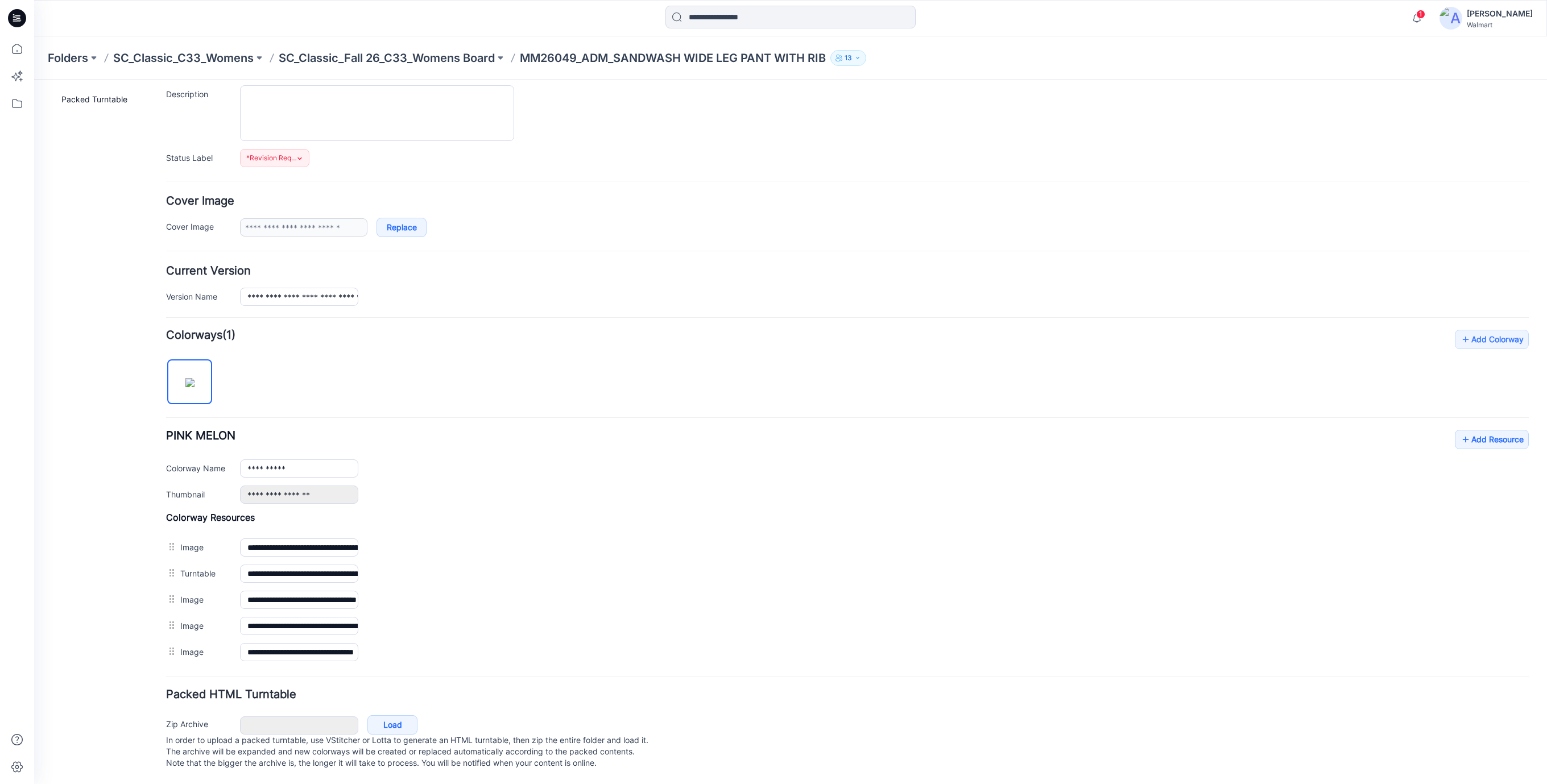
scroll to position [0, 0]
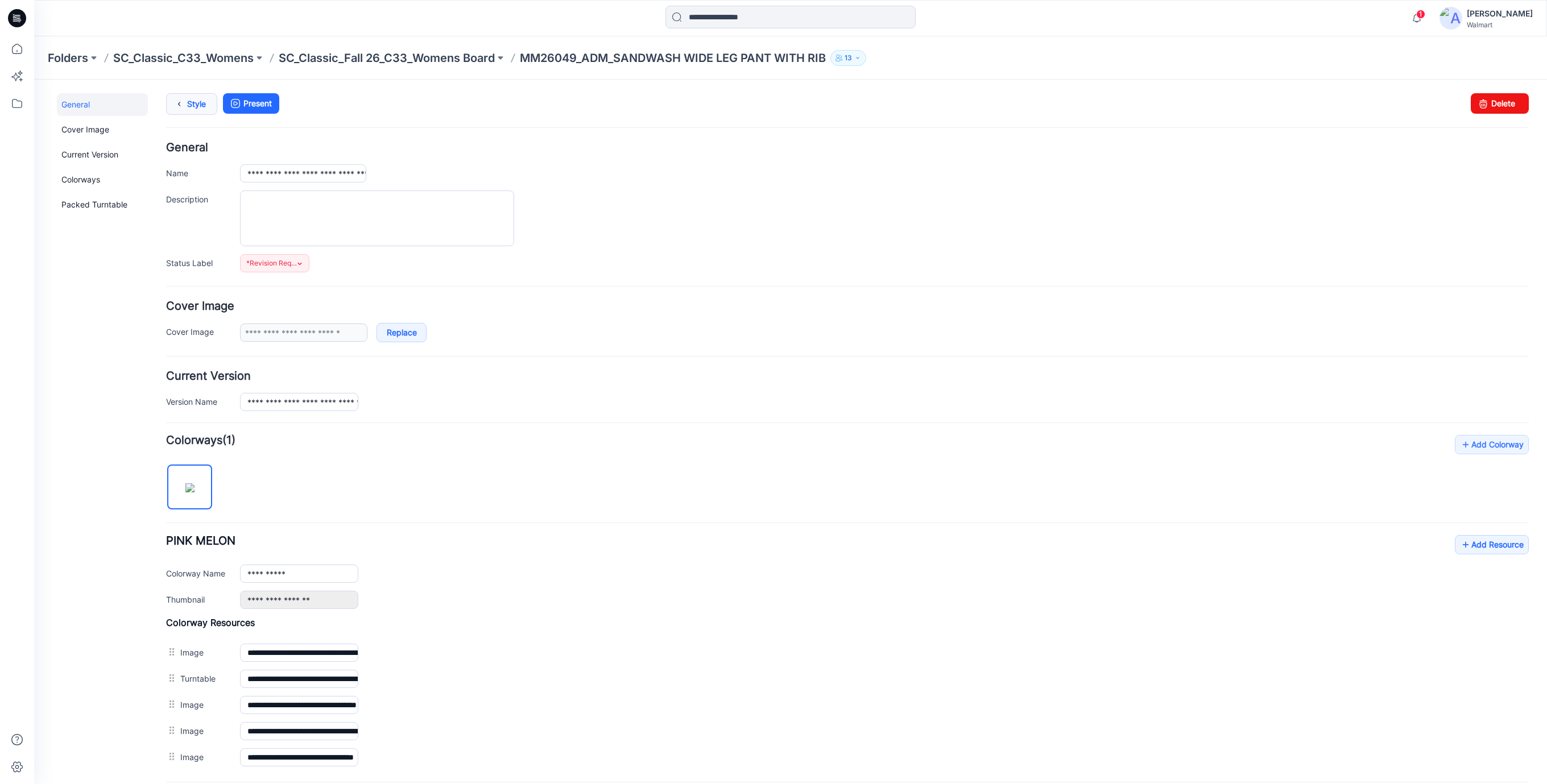
click at [197, 102] on link "Style" at bounding box center [192, 104] width 51 height 22
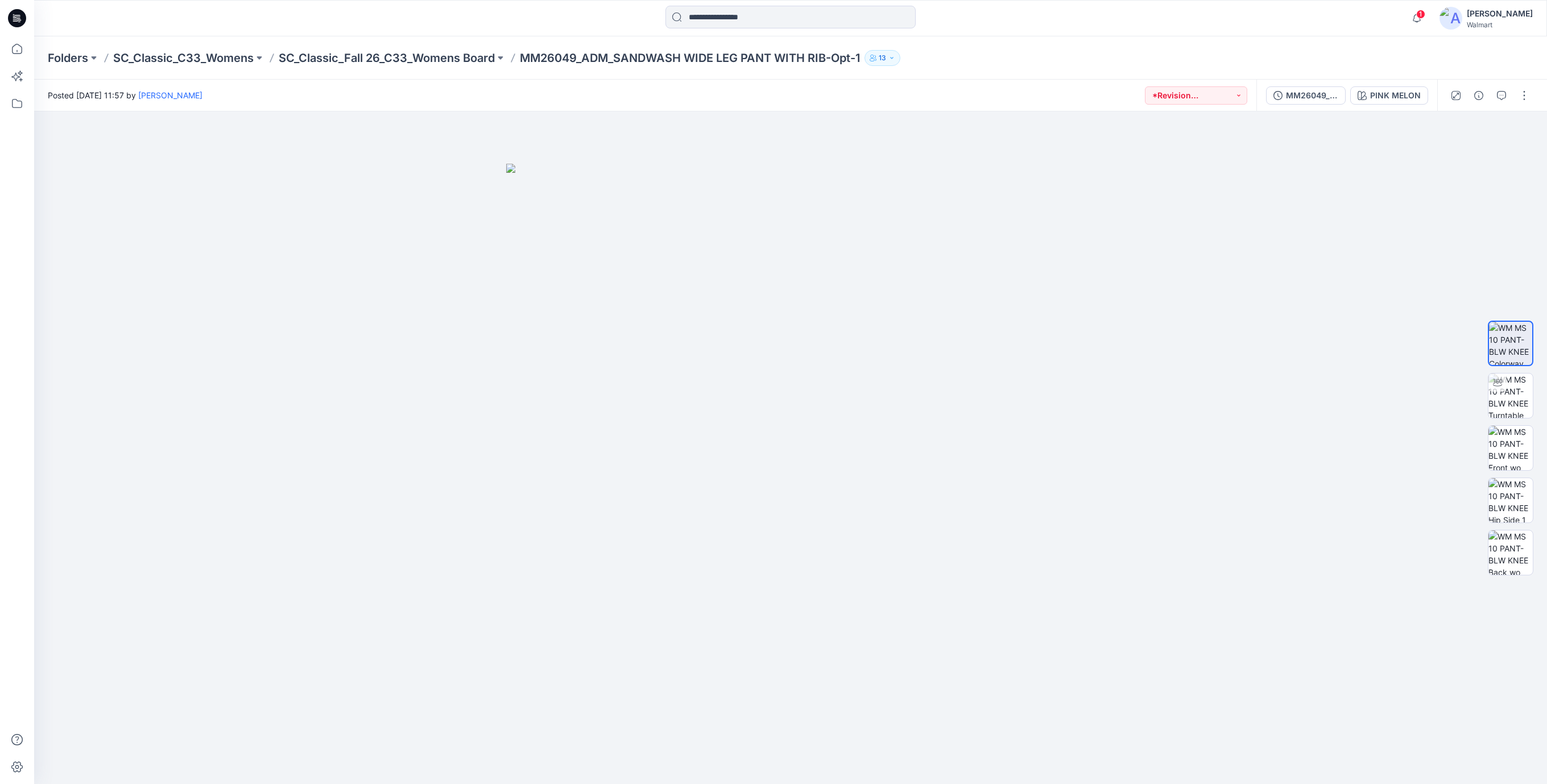
click at [16, 16] on icon at bounding box center [18, 16] width 5 height 1
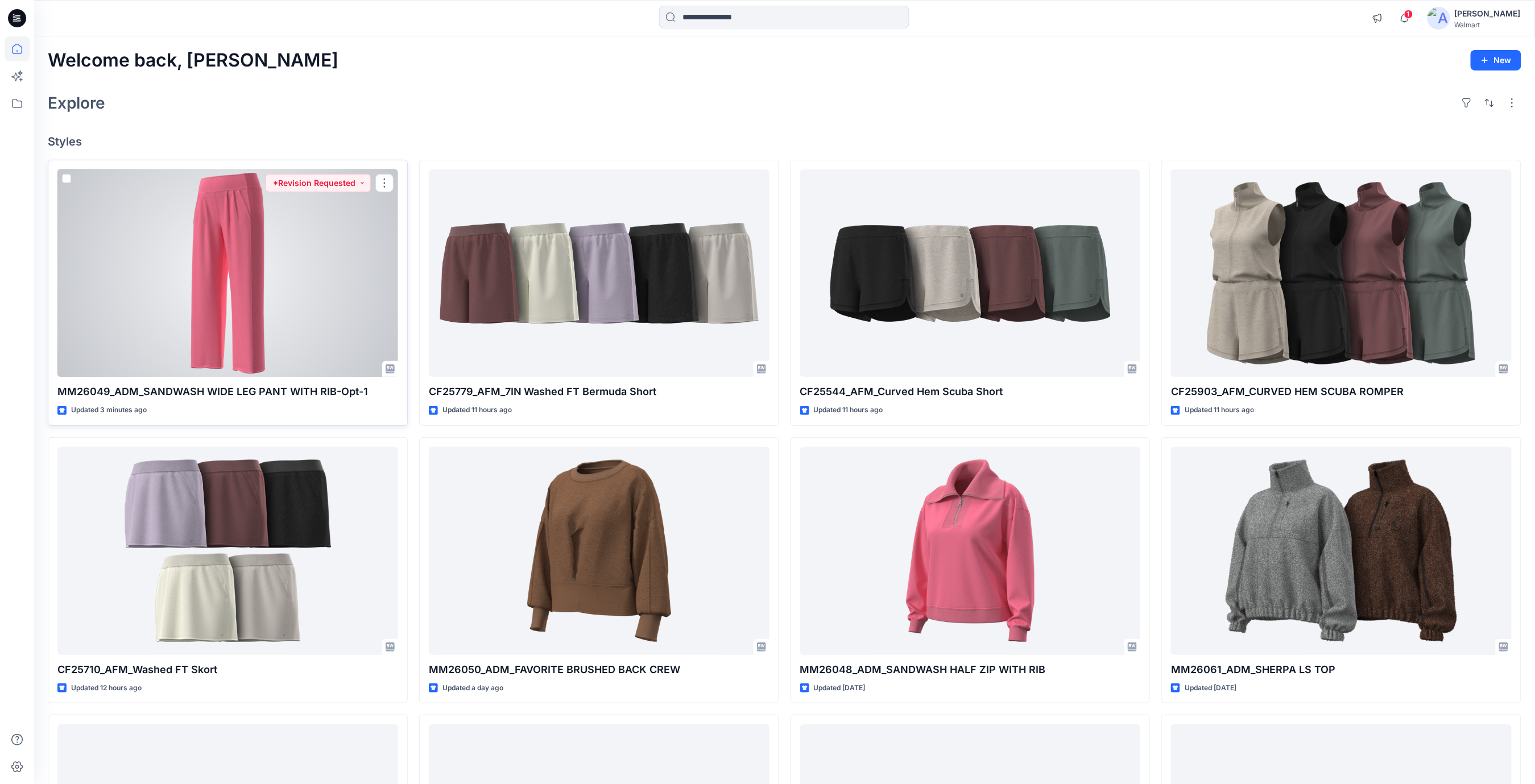
click at [251, 291] on div at bounding box center [228, 274] width 340 height 208
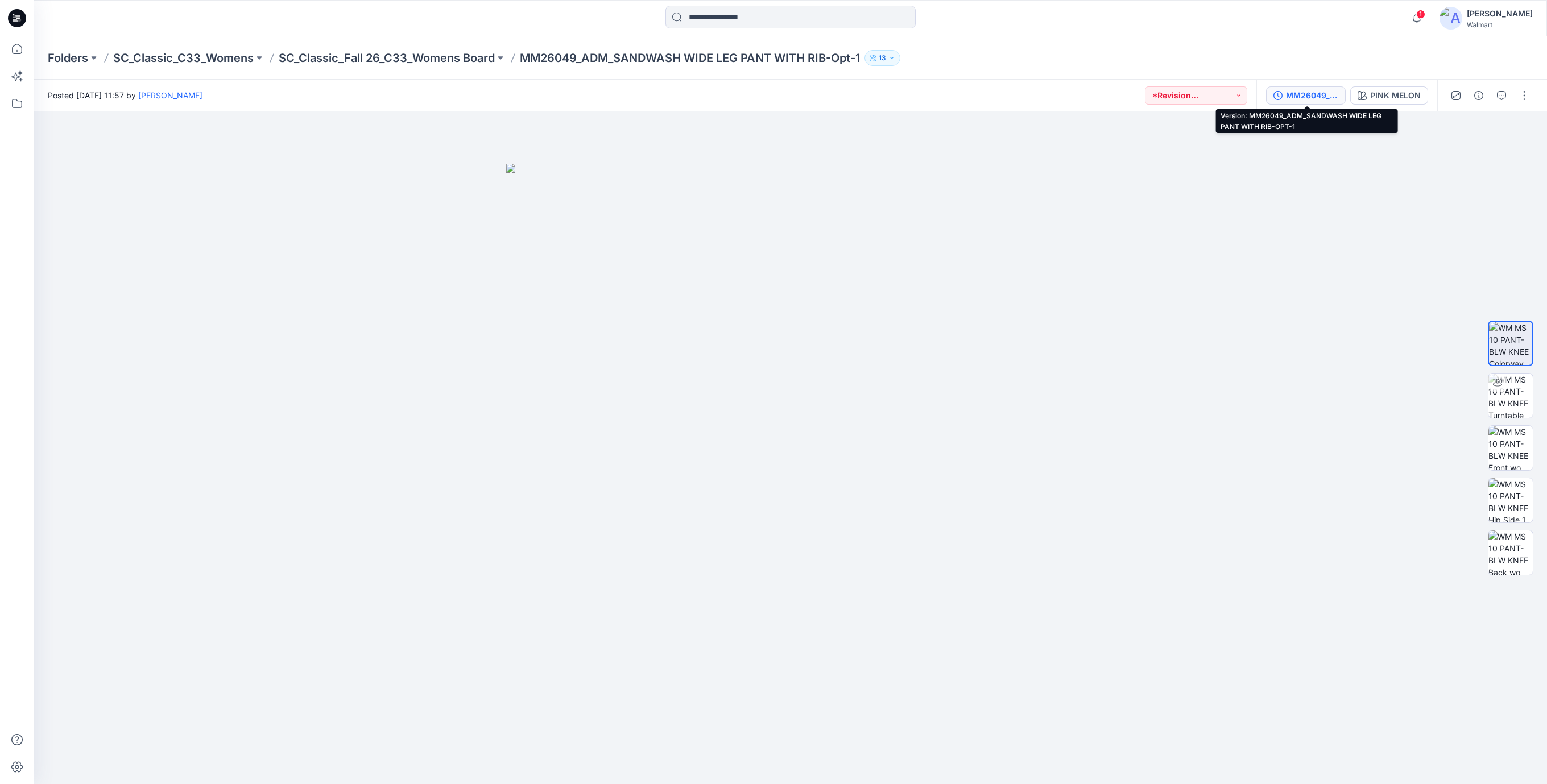
click at [1313, 96] on div "MM26049_ADM_SANDWASH WIDE LEG PANT WITH RIB-OPT-1" at bounding box center [1311, 96] width 52 height 12
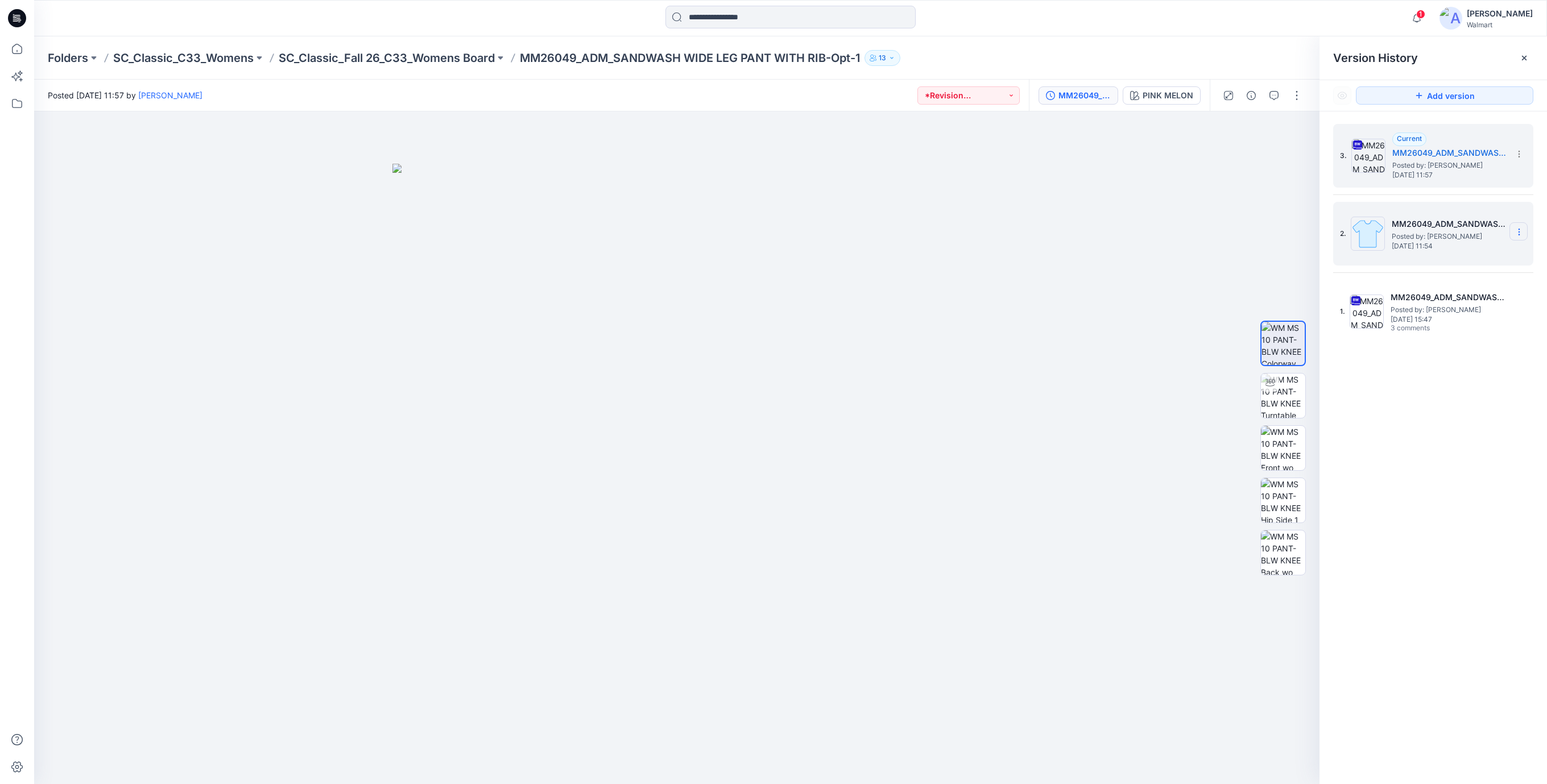
click at [1518, 230] on icon at bounding box center [1519, 232] width 9 height 9
click at [1424, 326] on span "Delete Version" at bounding box center [1440, 328] width 53 height 14
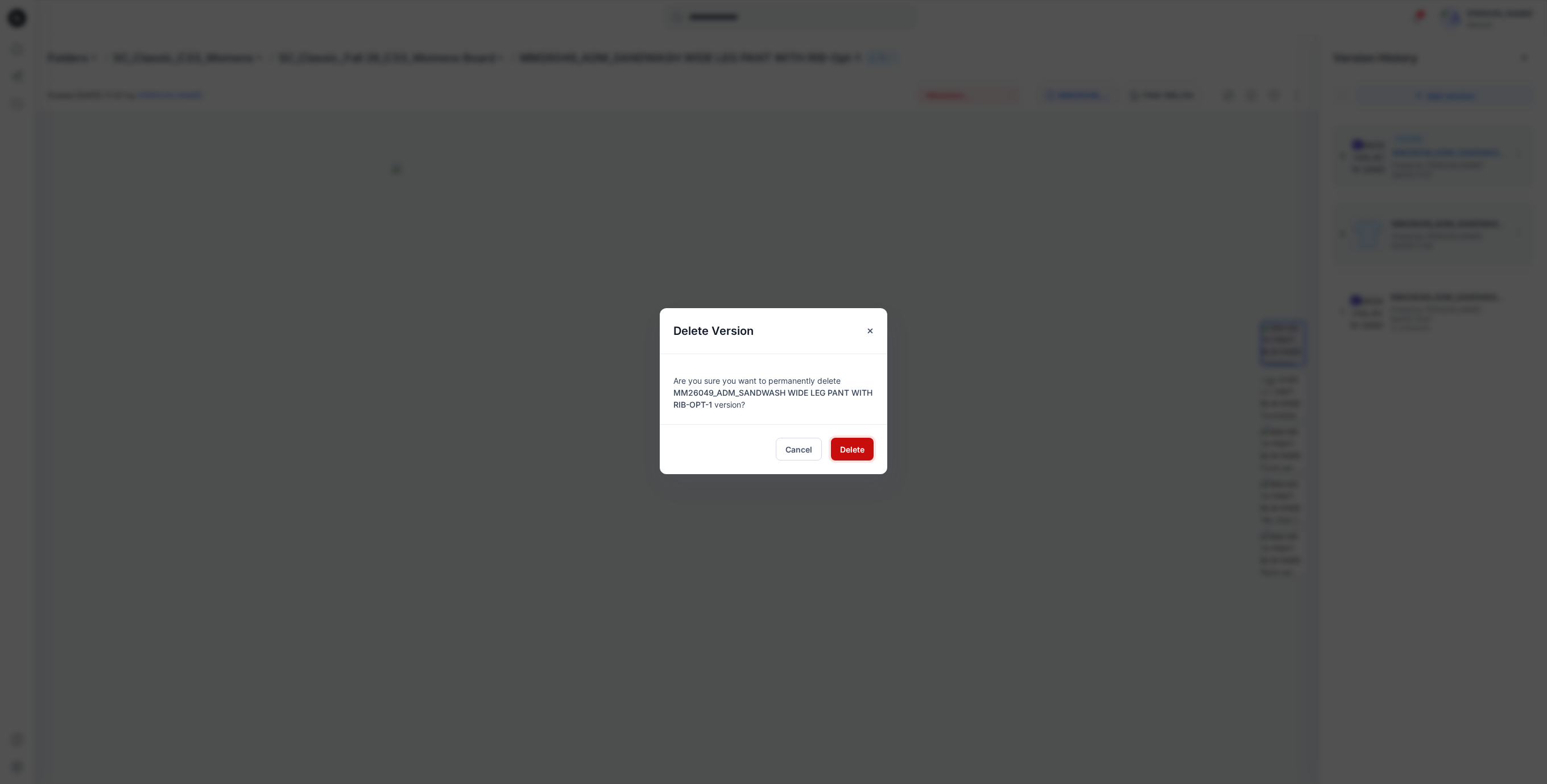
click at [856, 452] on span "Delete" at bounding box center [852, 449] width 24 height 12
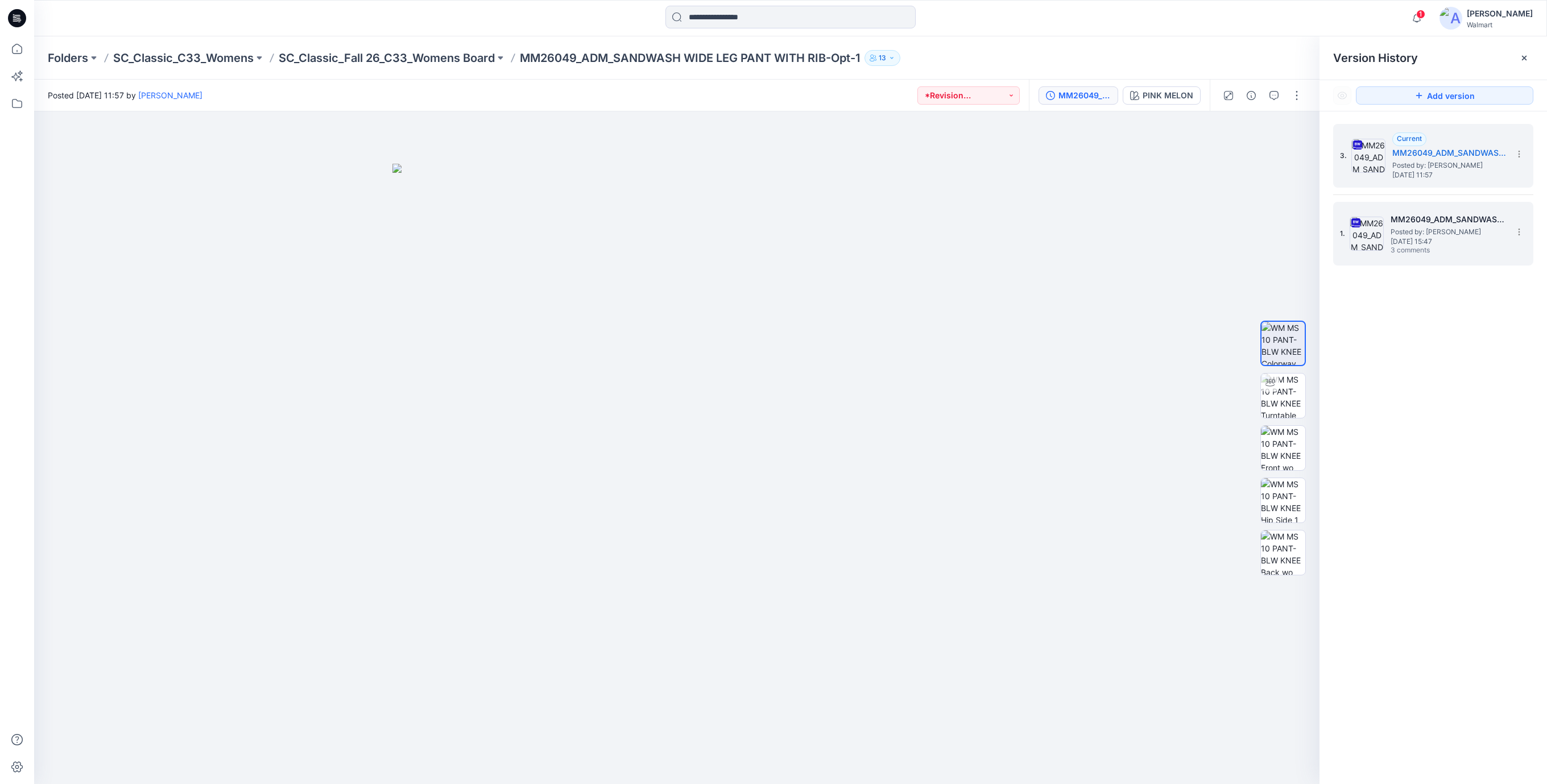
click at [1432, 232] on span "Posted by: [PERSON_NAME]" at bounding box center [1447, 232] width 113 height 12
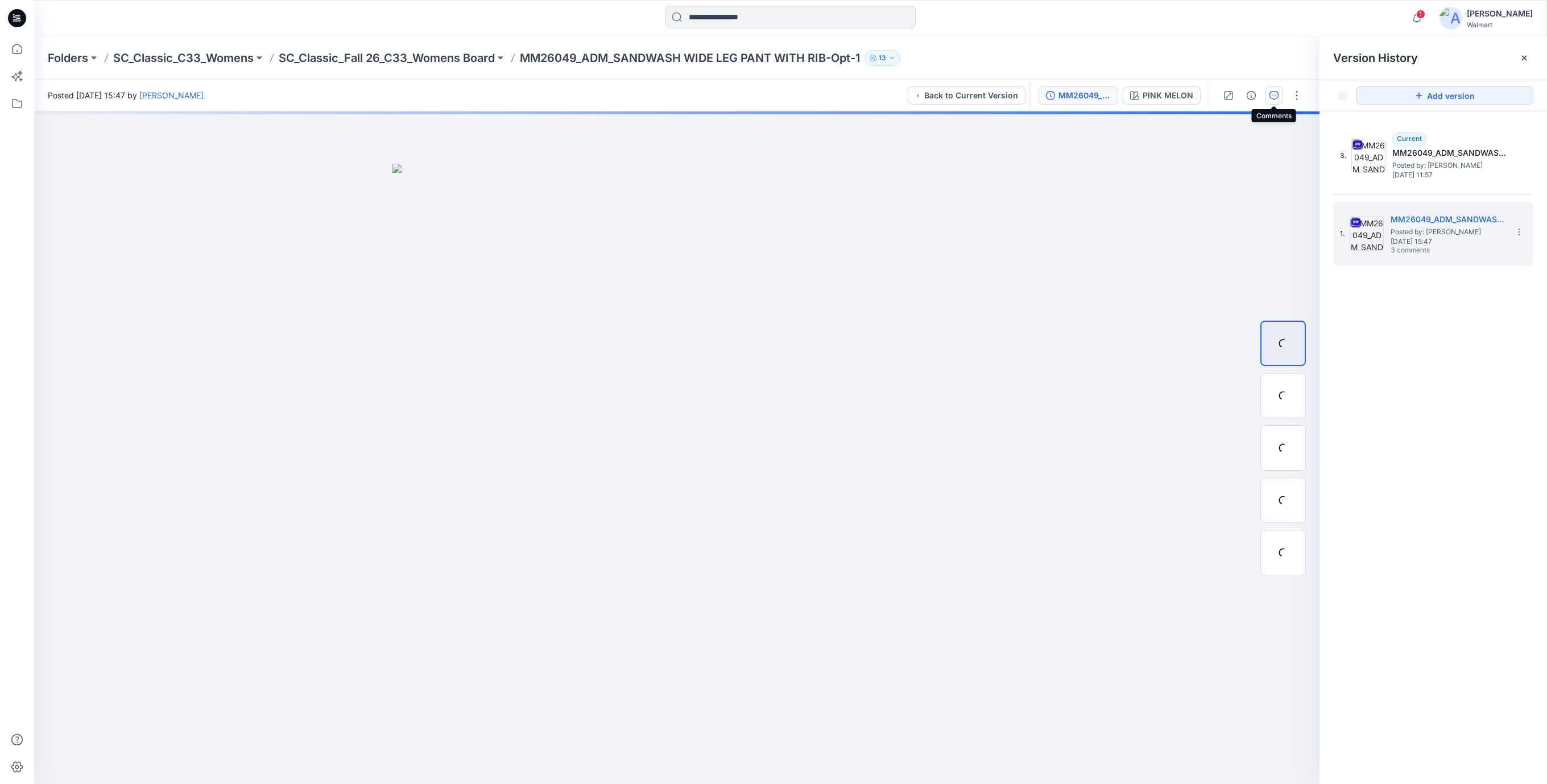
click at [1276, 96] on icon "button" at bounding box center [1274, 96] width 9 height 9
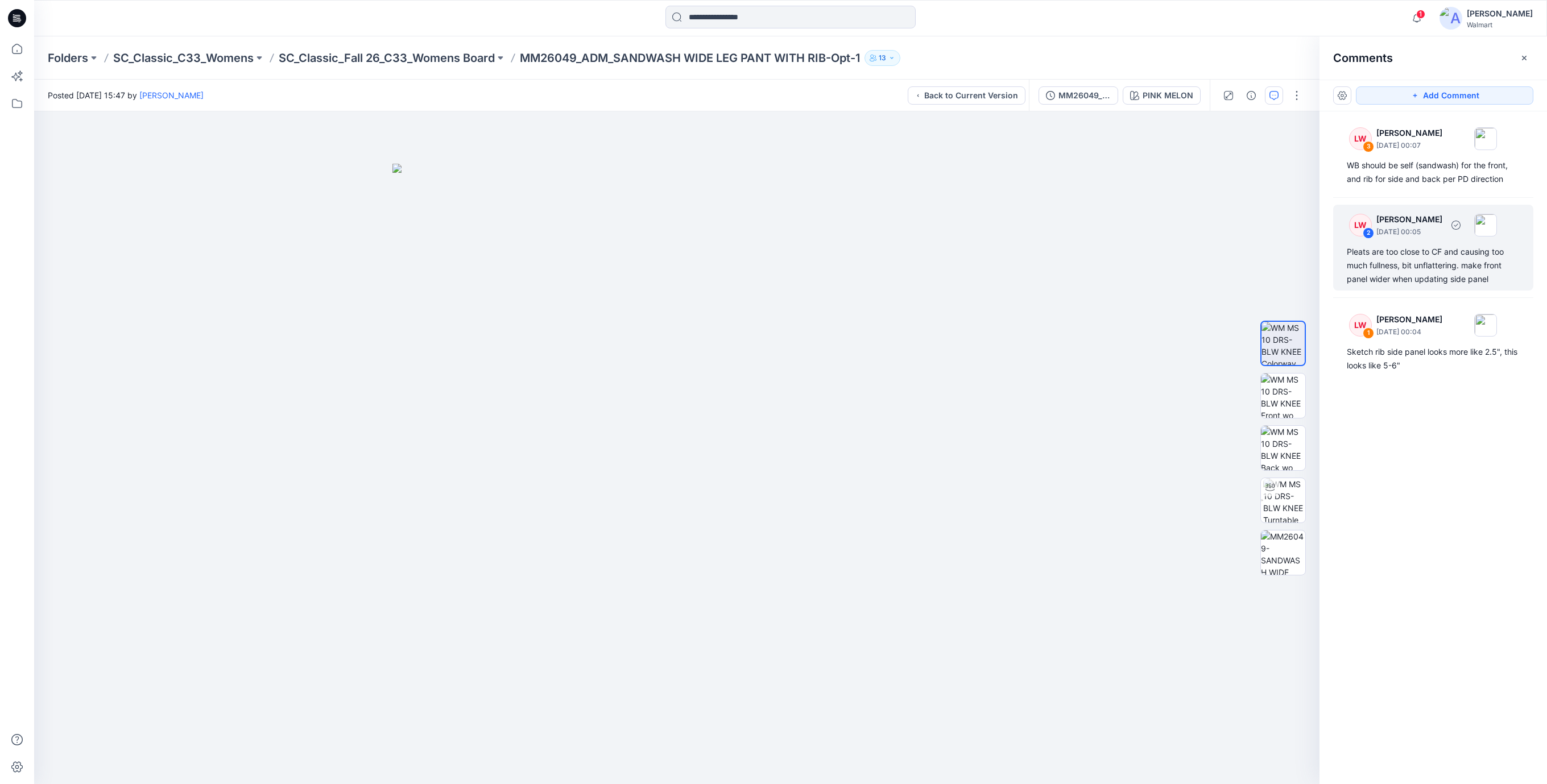
click at [1420, 268] on div "Pleats are too close to CF and causing too much fullness, bit unflattering. mak…" at bounding box center [1434, 265] width 173 height 41
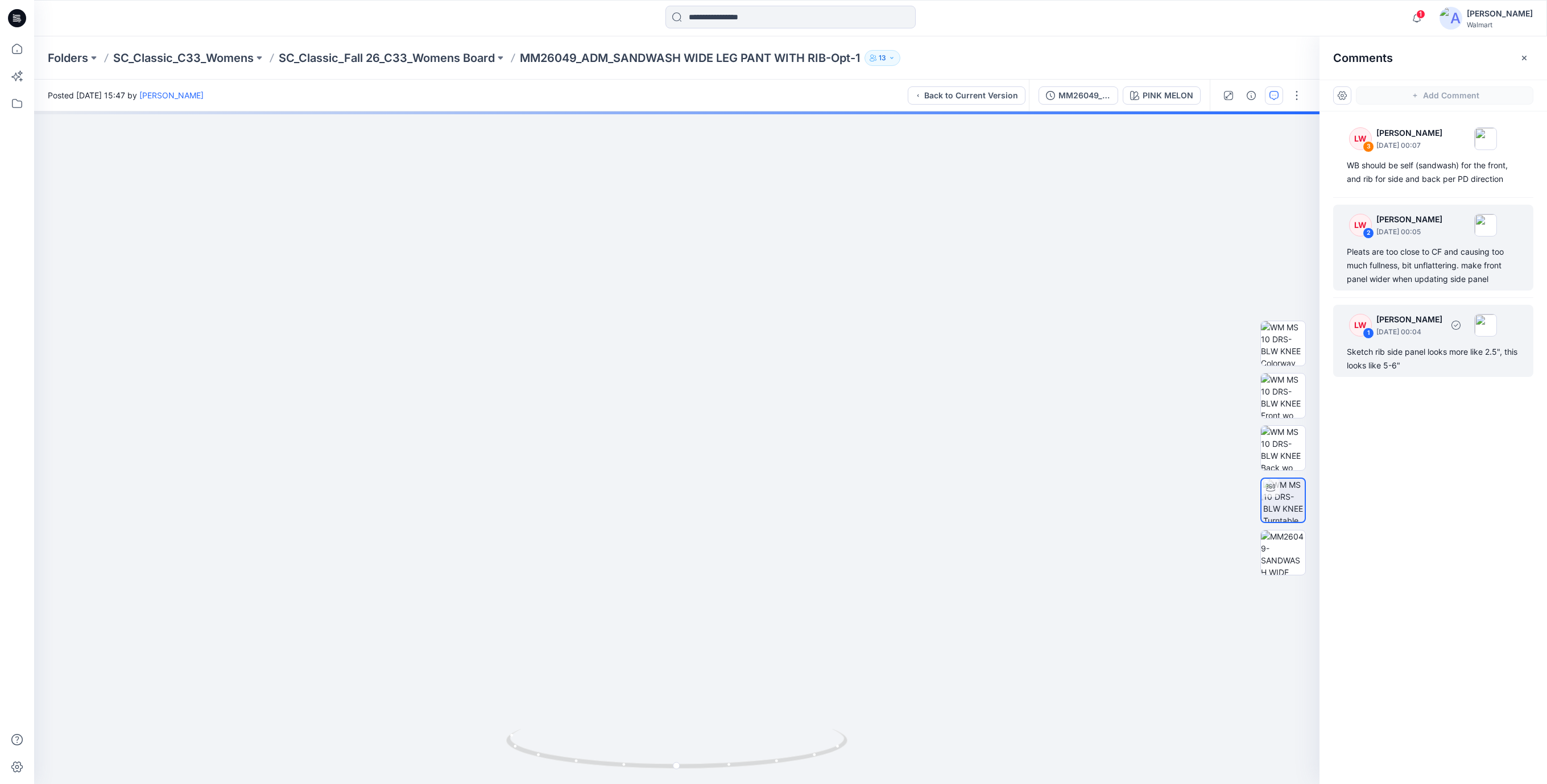
click at [1420, 354] on div "Sketch rib side panel looks more like 2.5", this looks like 5-6"" at bounding box center [1434, 358] width 173 height 27
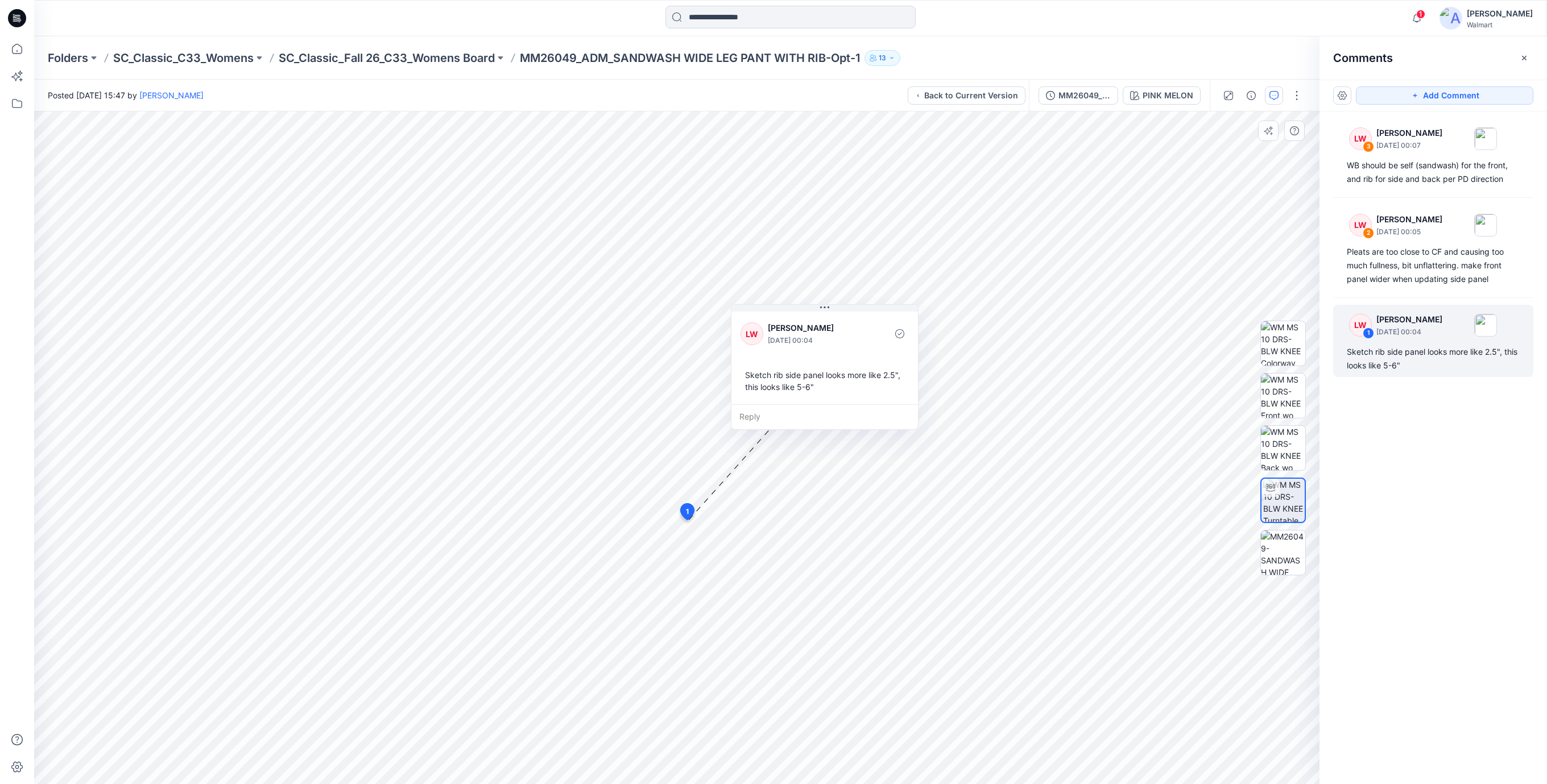
drag, startPoint x: 749, startPoint y: 528, endPoint x: 794, endPoint y: 357, distance: 176.8
click at [794, 357] on div "[PERSON_NAME] [DATE] 00:04 Sketch rib side panel looks more like 2.5", this loo…" at bounding box center [825, 357] width 187 height 95
